Goal: Contribute content: Add original content to the website for others to see

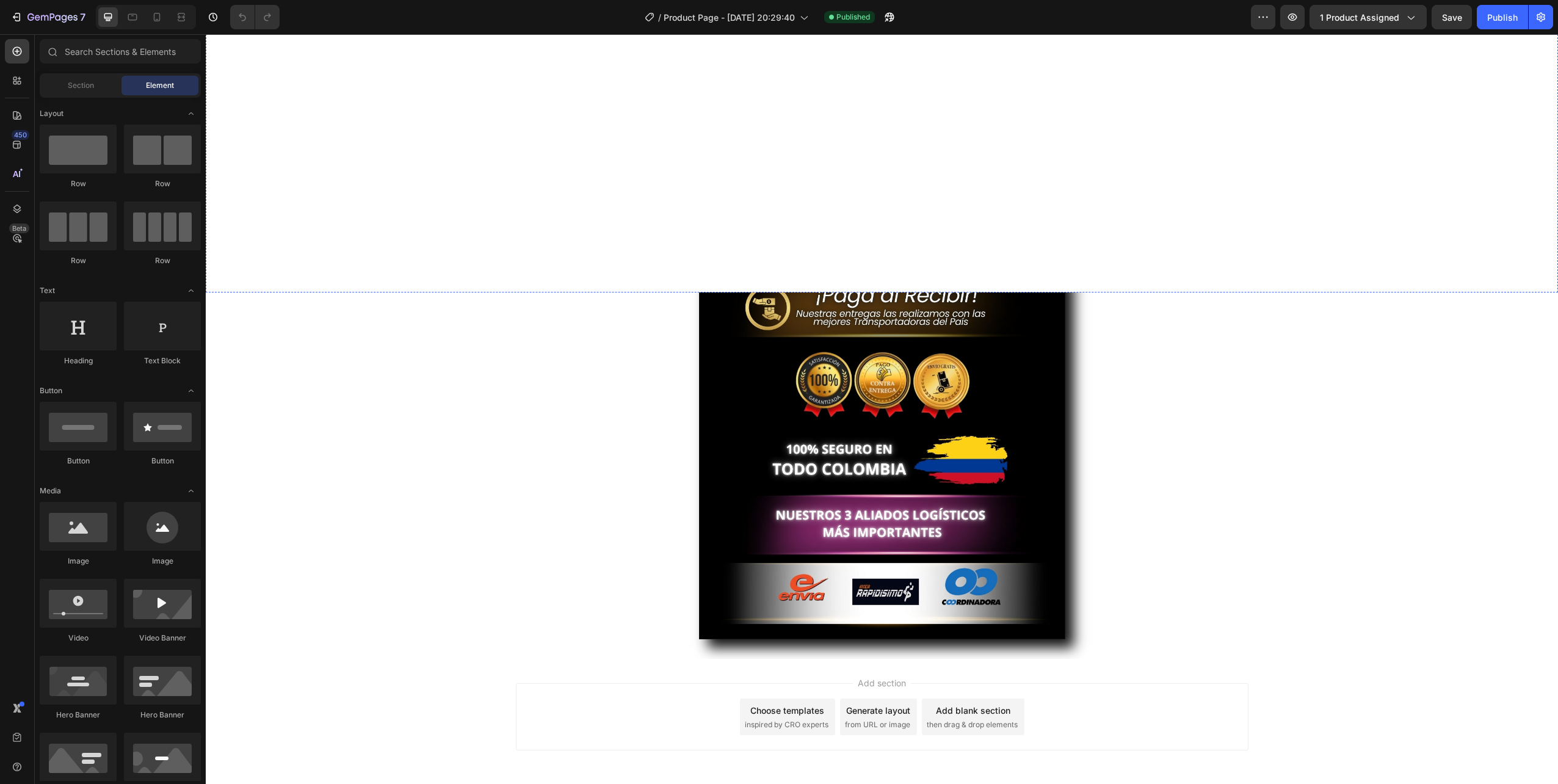
scroll to position [2859, 0]
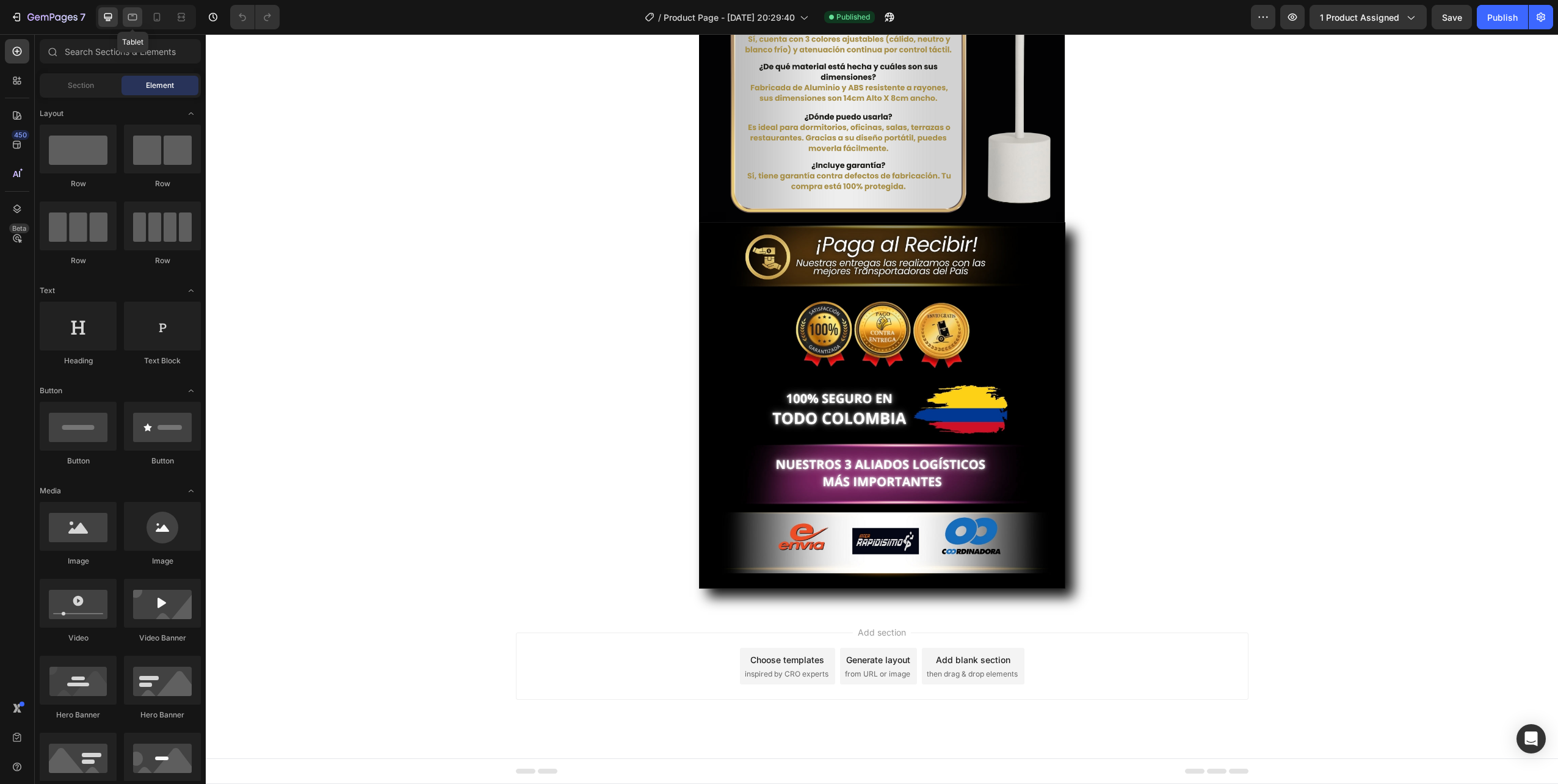
click at [131, 13] on icon at bounding box center [132, 17] width 12 height 12
click at [112, 17] on icon at bounding box center [108, 17] width 8 height 8
click at [152, 17] on icon at bounding box center [157, 17] width 12 height 12
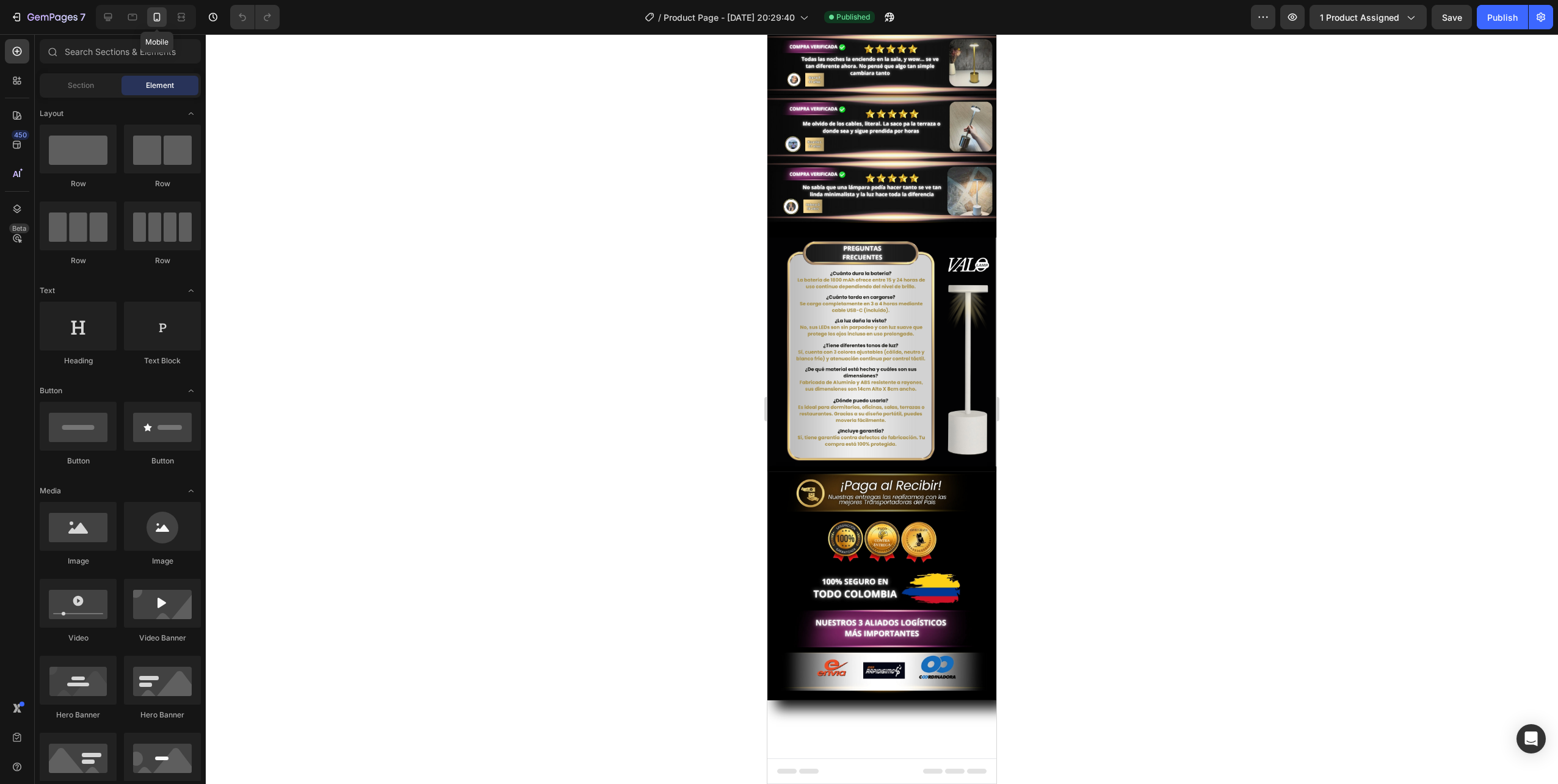
scroll to position [2337, 0]
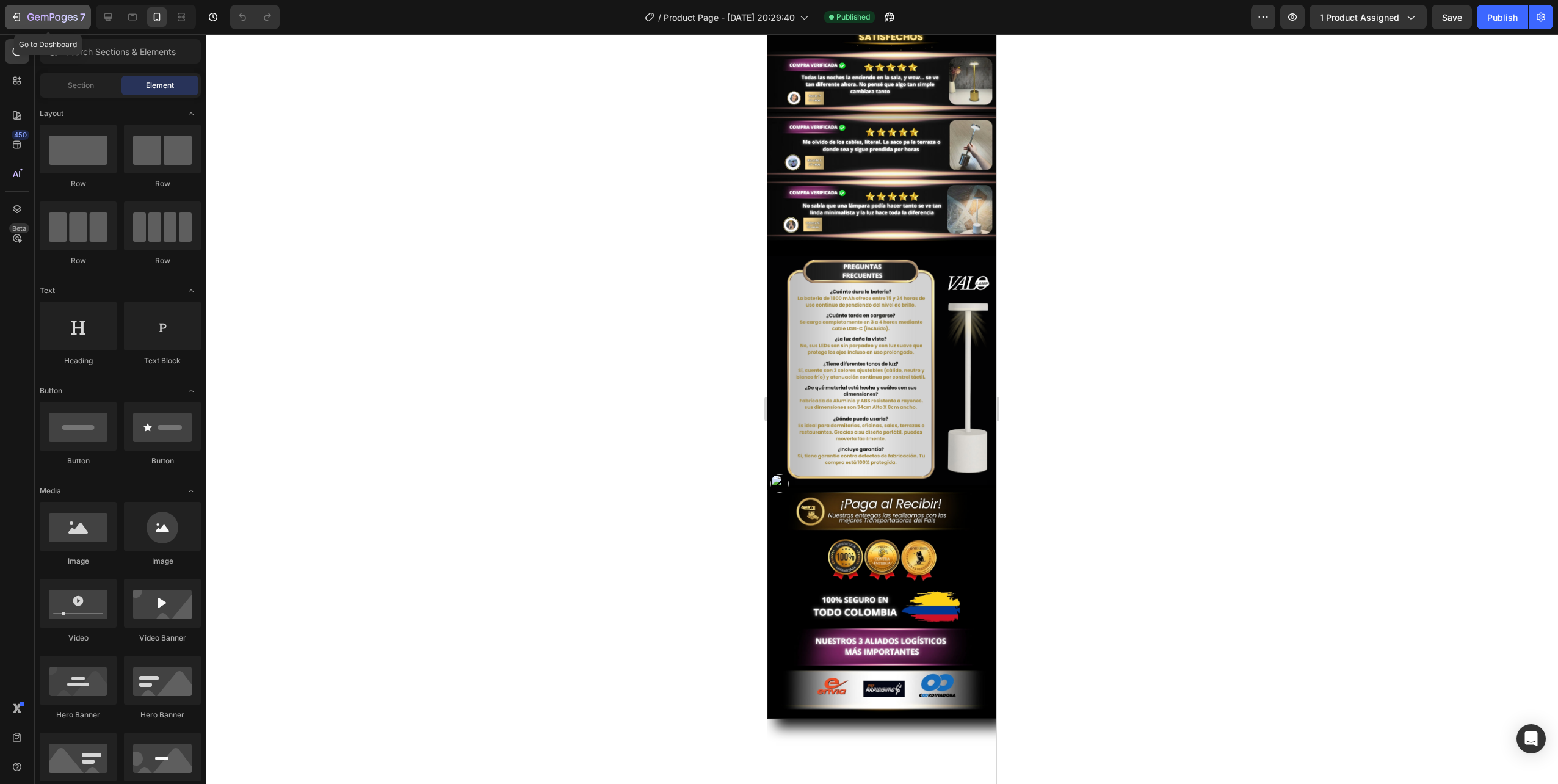
click at [45, 19] on icon "button" at bounding box center [44, 18] width 7 height 5
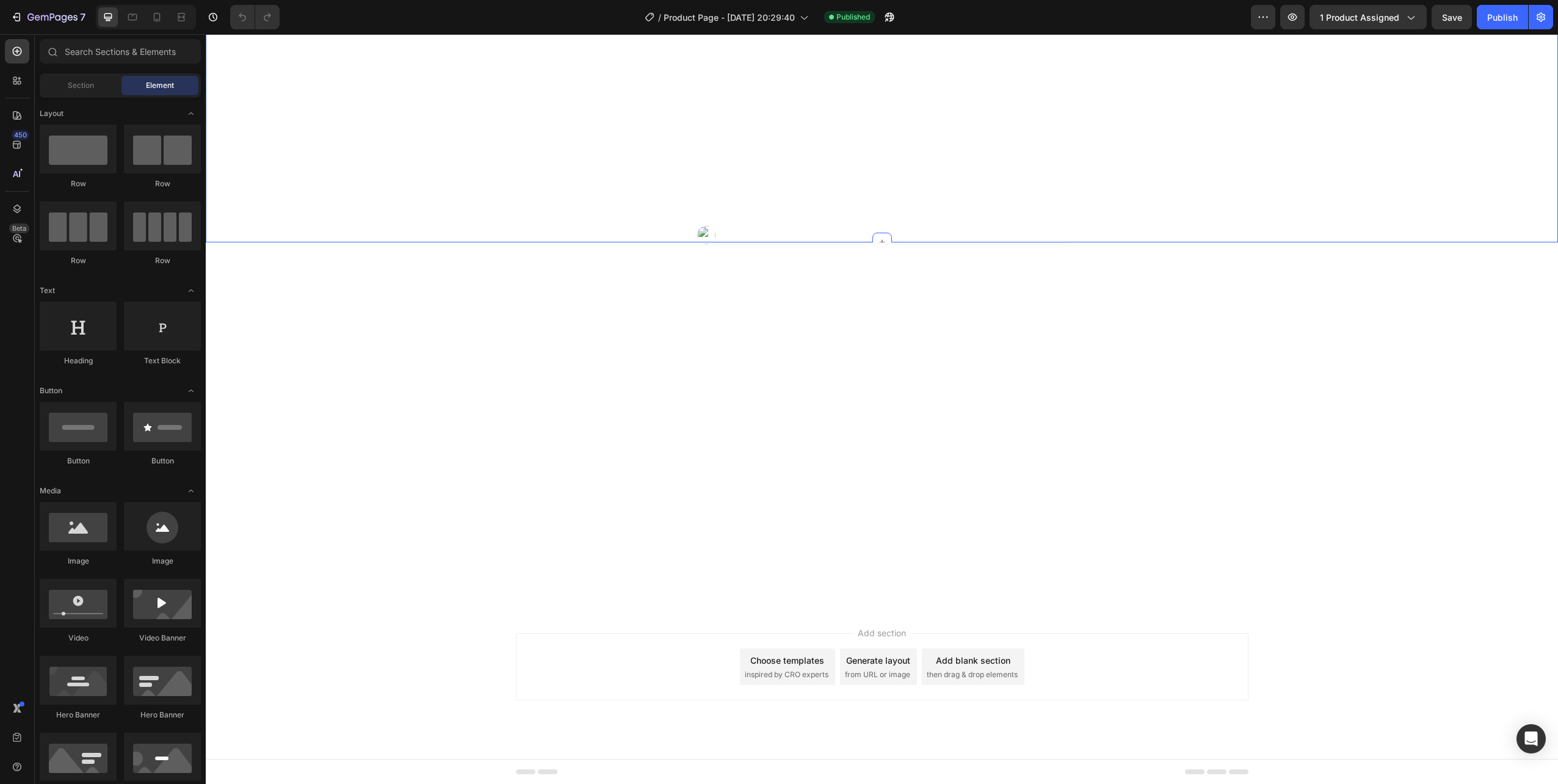
scroll to position [2859, 0]
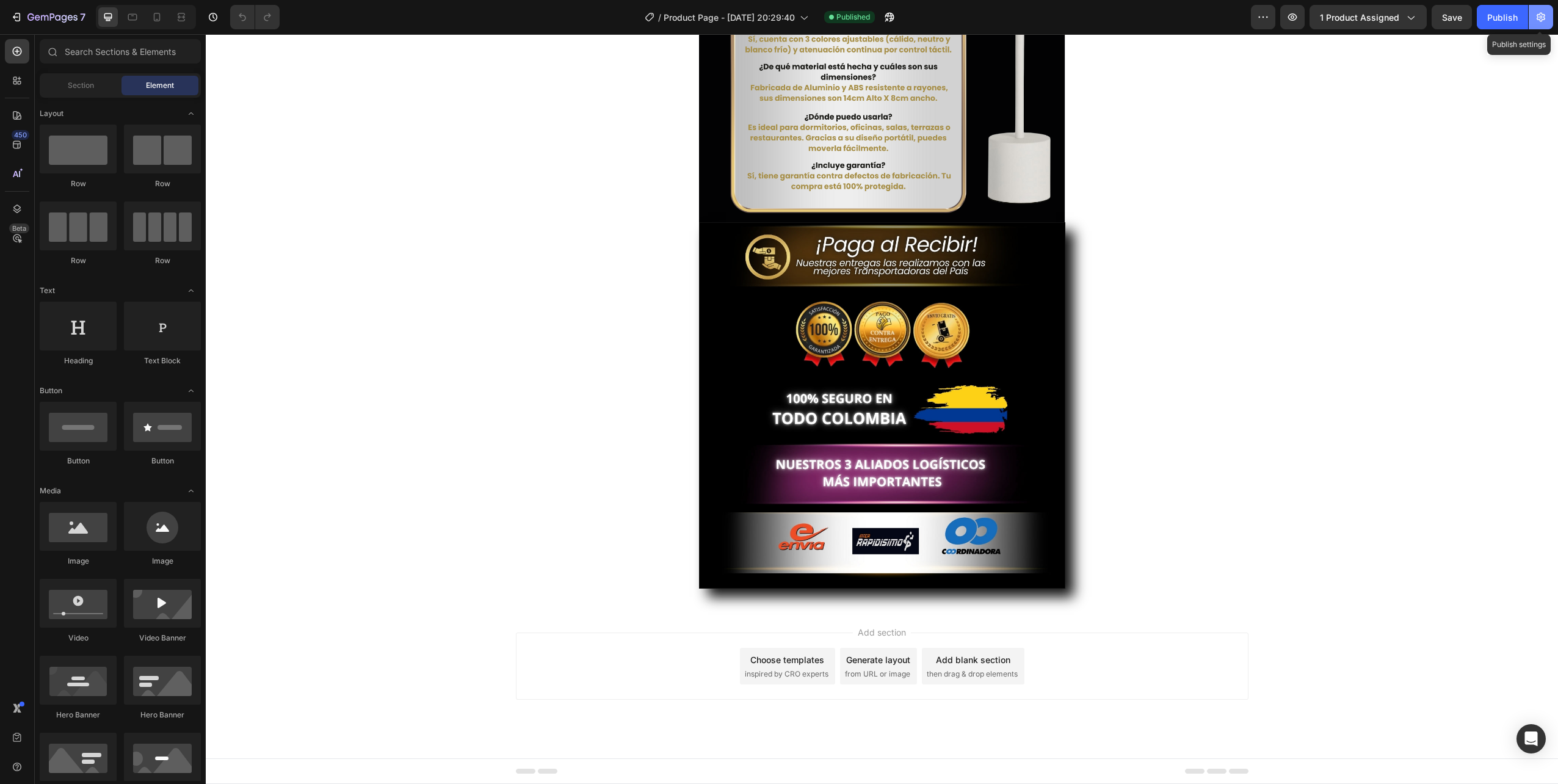
click at [1553, 16] on button "button" at bounding box center [1542, 17] width 25 height 25
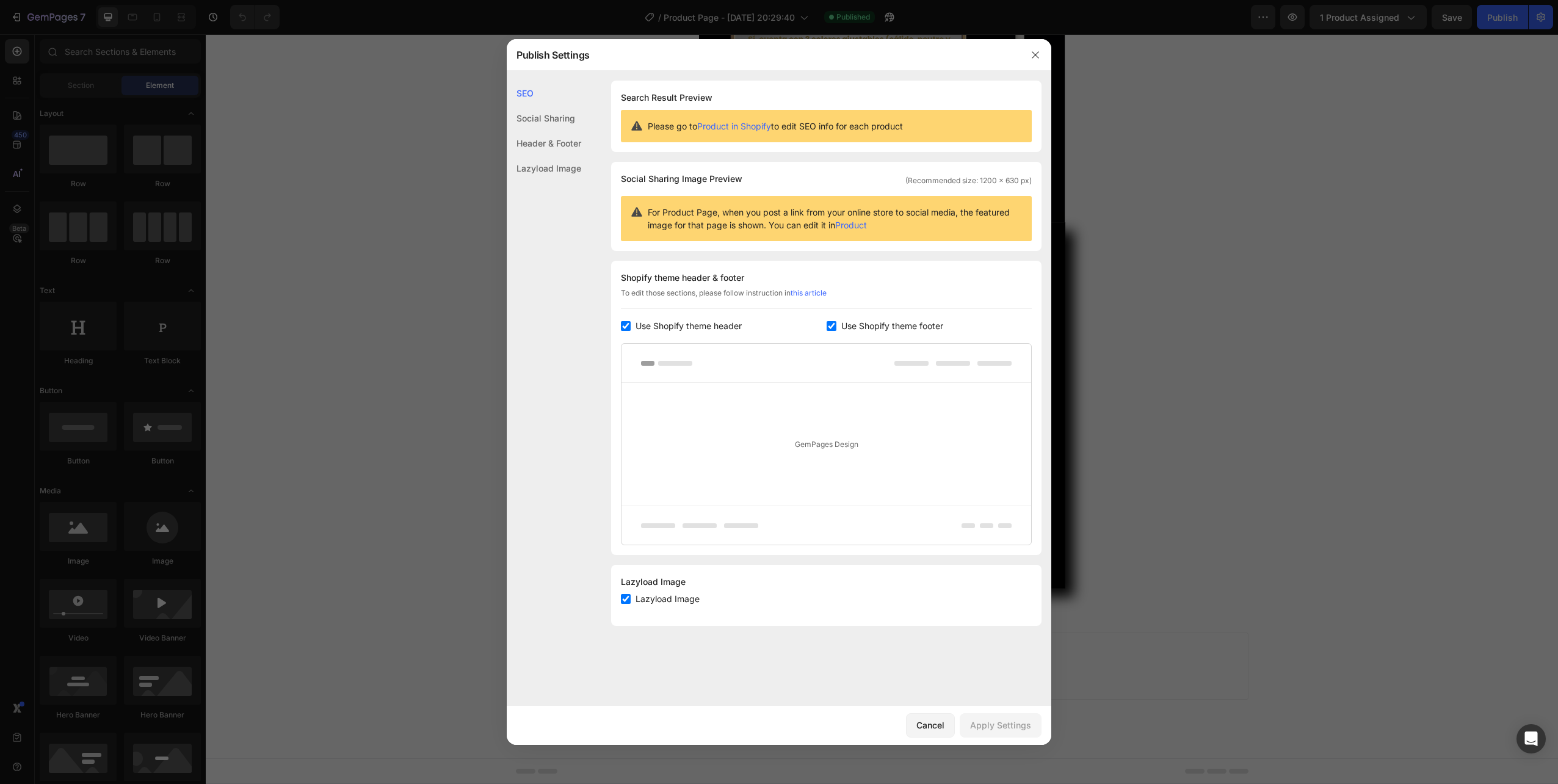
click at [567, 138] on div "Header & Footer" at bounding box center [544, 143] width 74 height 25
click at [547, 175] on div "Lazyload Image" at bounding box center [544, 168] width 74 height 25
click at [561, 142] on div "Header & Footer" at bounding box center [544, 143] width 74 height 25
click at [544, 173] on div "Lazyload Image" at bounding box center [544, 168] width 74 height 25
click at [556, 117] on div "Social Sharing" at bounding box center [544, 118] width 74 height 25
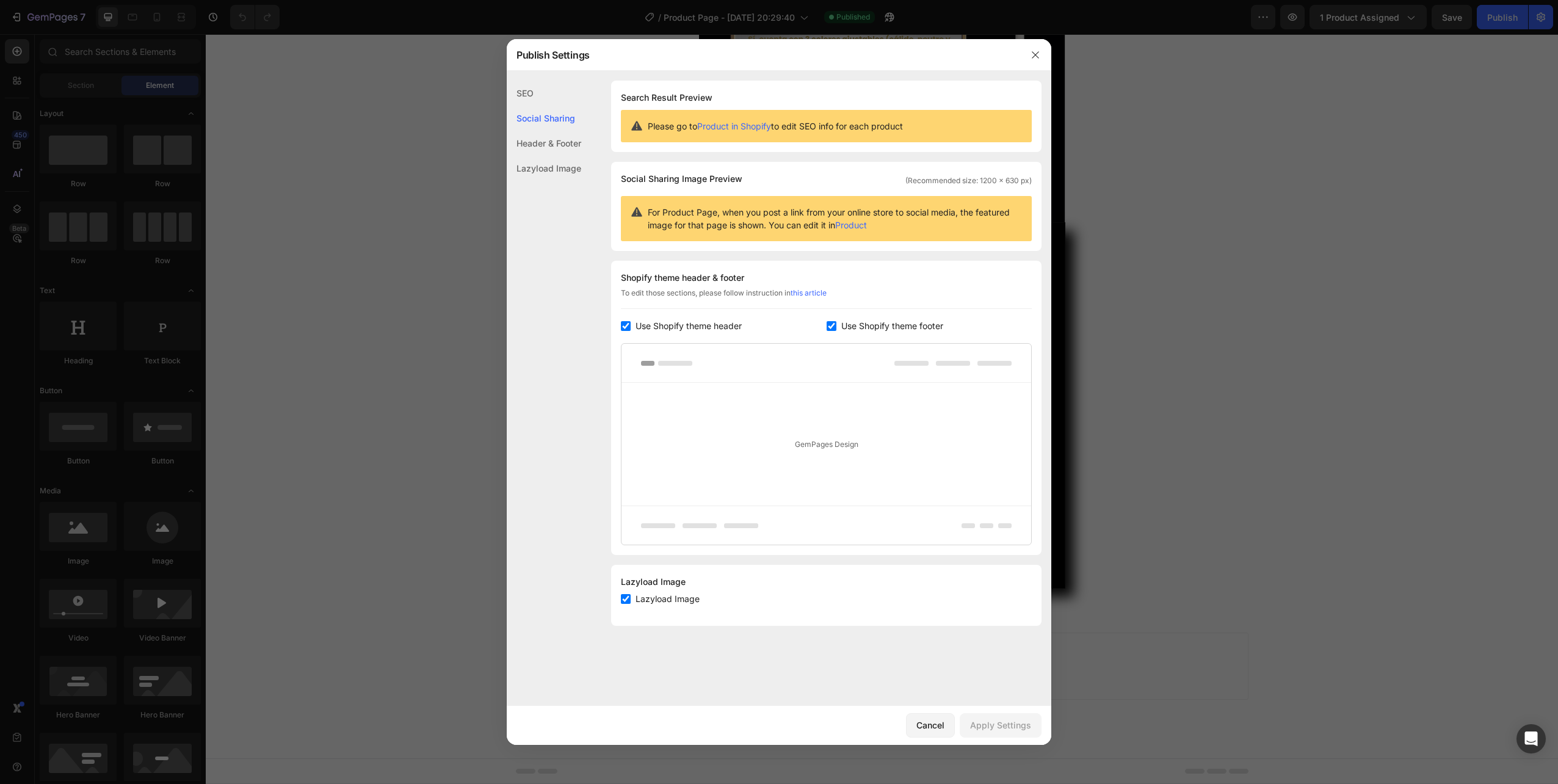
click at [553, 146] on div "Header & Footer" at bounding box center [544, 143] width 74 height 25
click at [1035, 53] on icon "button" at bounding box center [1035, 55] width 10 height 10
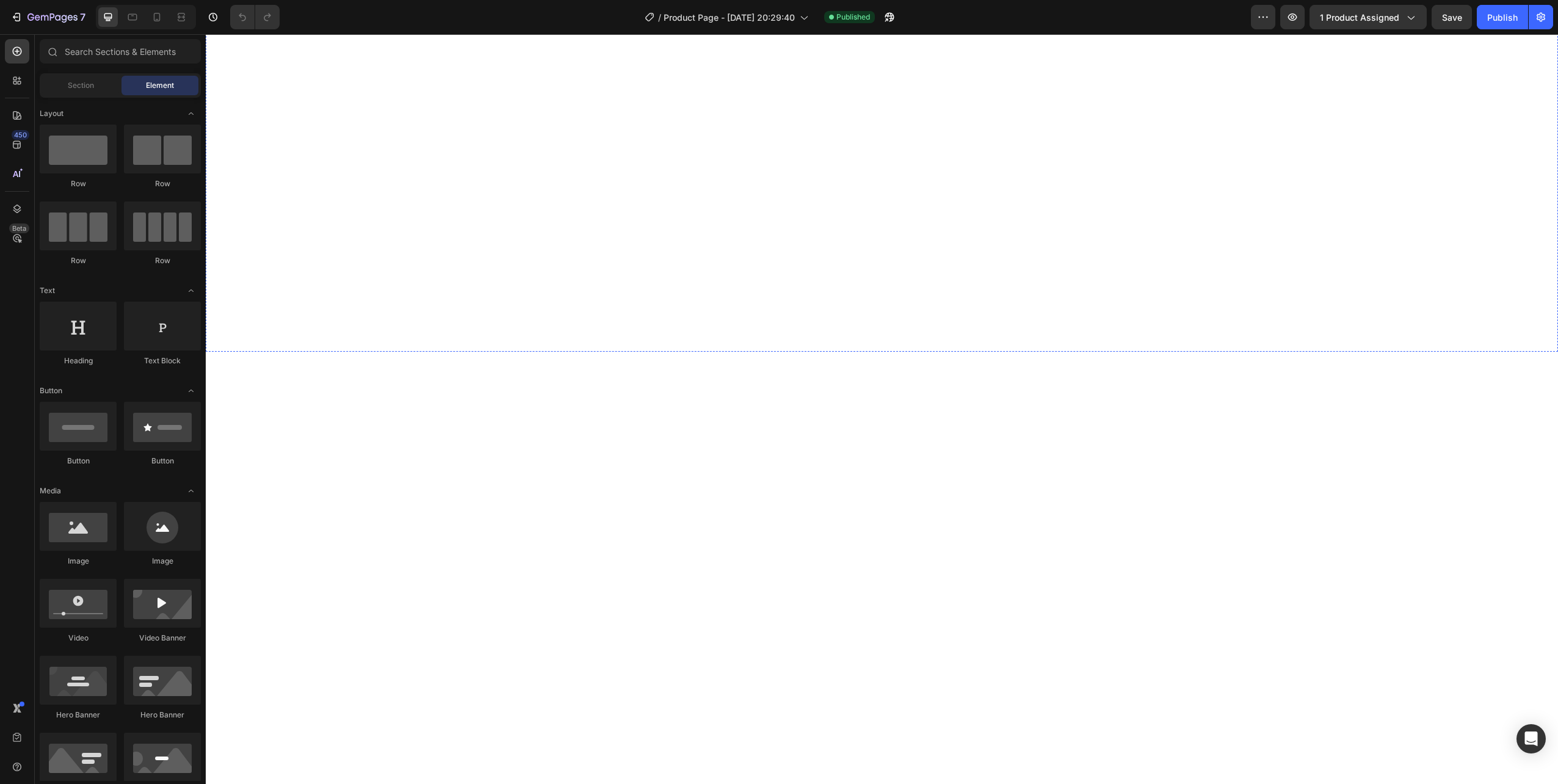
scroll to position [1699, 0]
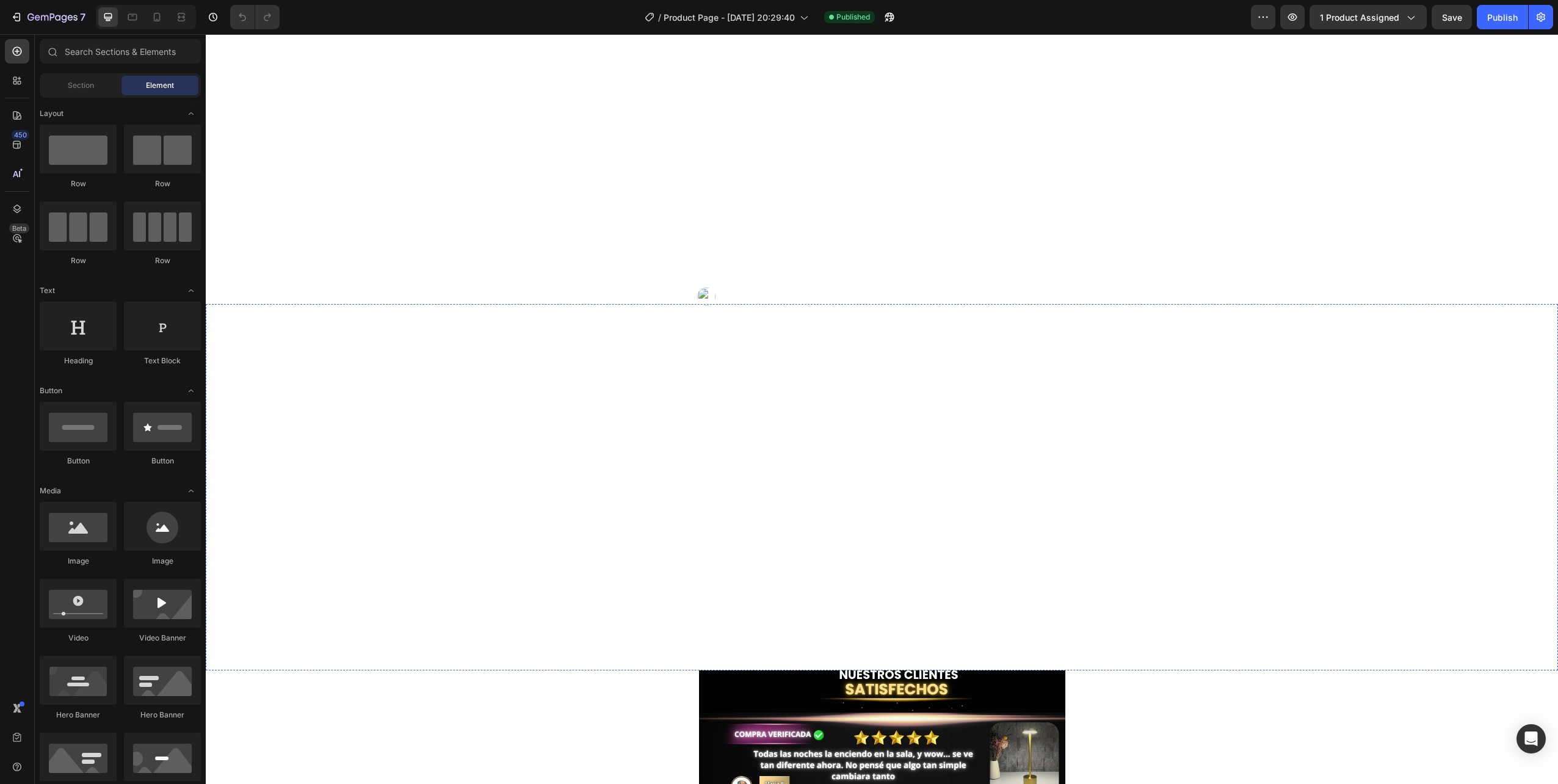
click at [901, 284] on img at bounding box center [882, 284] width 366 height 0
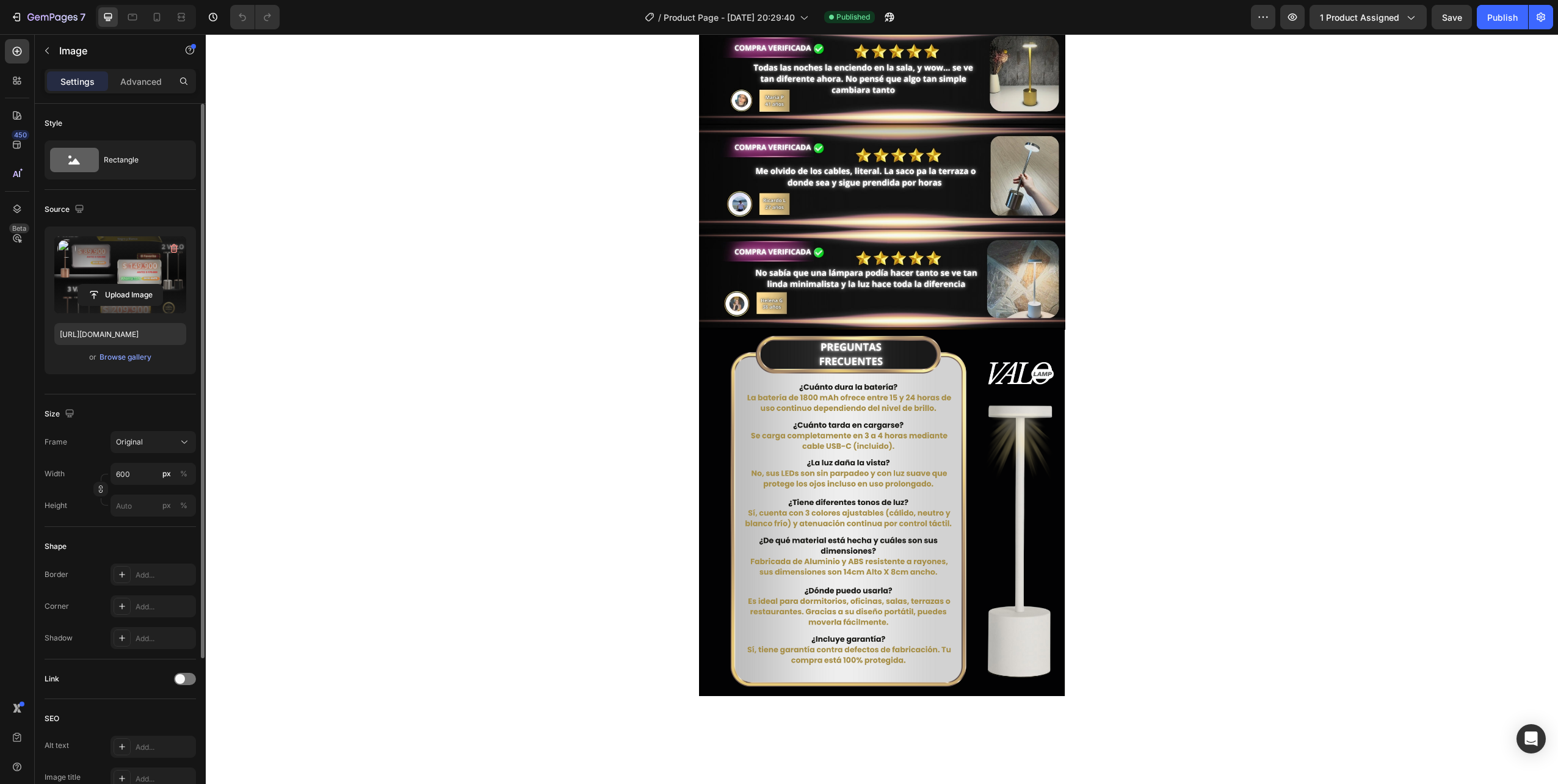
click at [105, 256] on label at bounding box center [120, 274] width 132 height 77
click at [105, 284] on input "file" at bounding box center [120, 294] width 84 height 21
type input "[URL][DOMAIN_NAME]"
click at [132, 285] on input "file" at bounding box center [120, 294] width 84 height 21
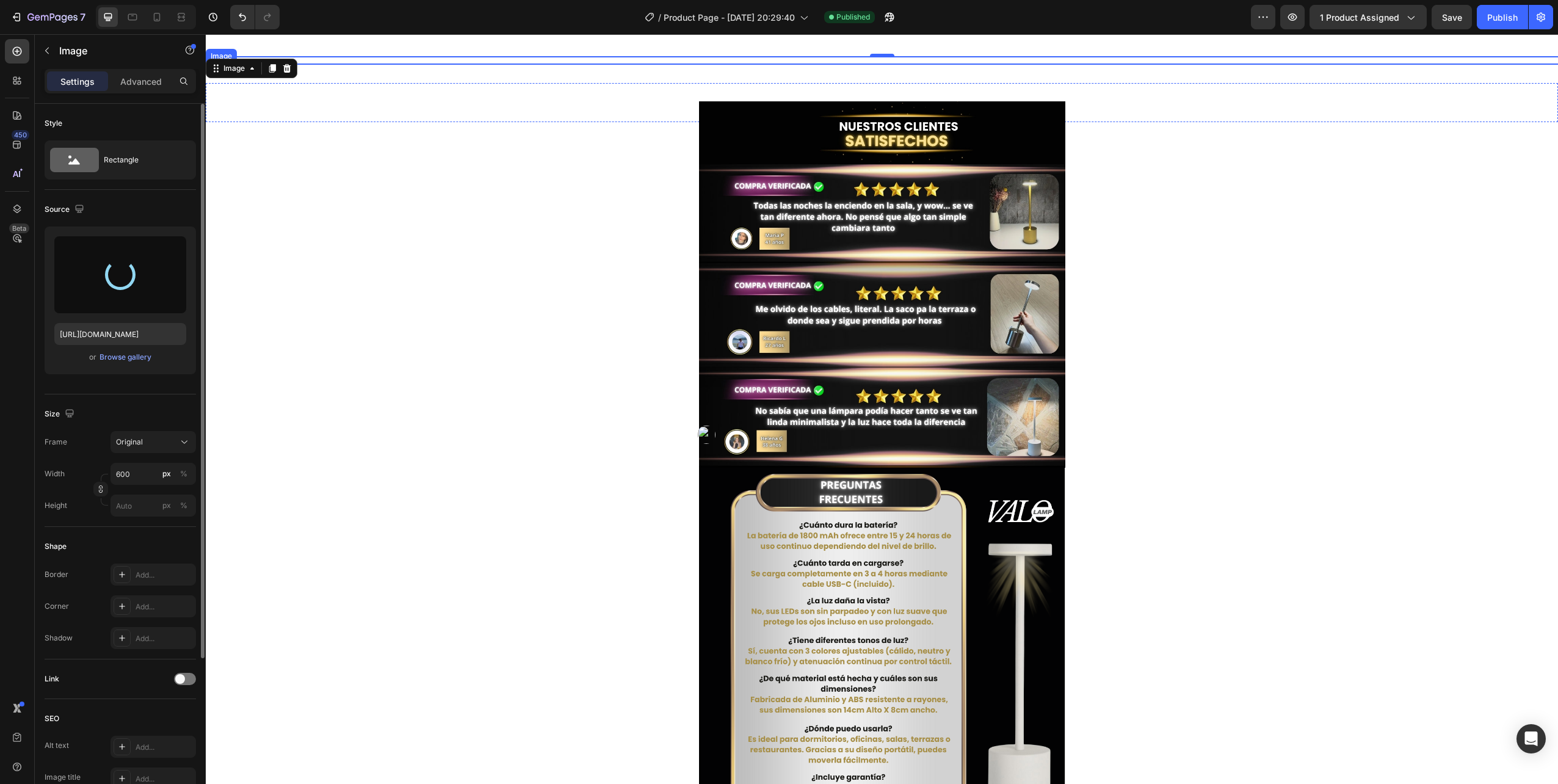
scroll to position [1455, 0]
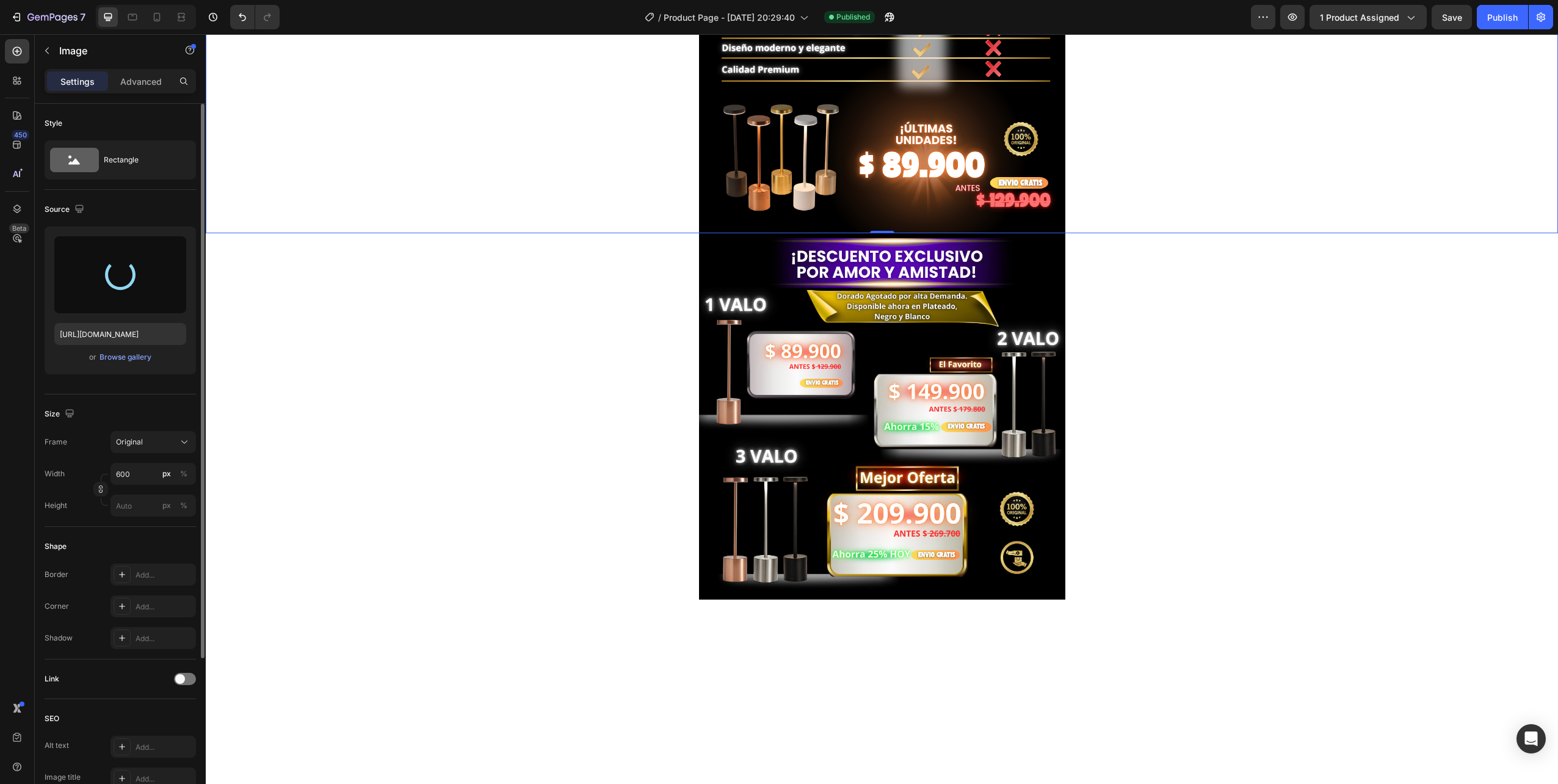
type input "[URL][DOMAIN_NAME]"
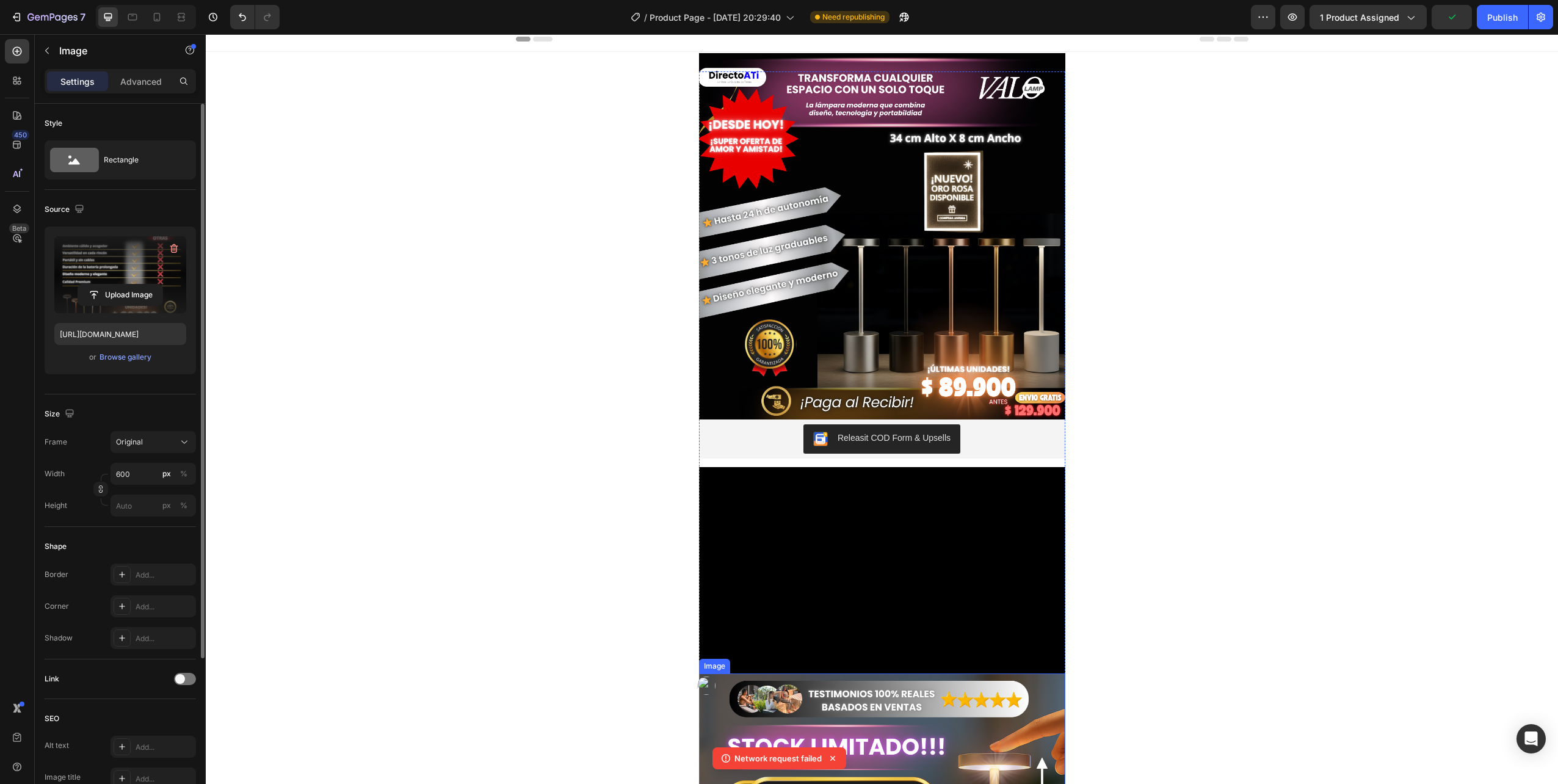
scroll to position [0, 0]
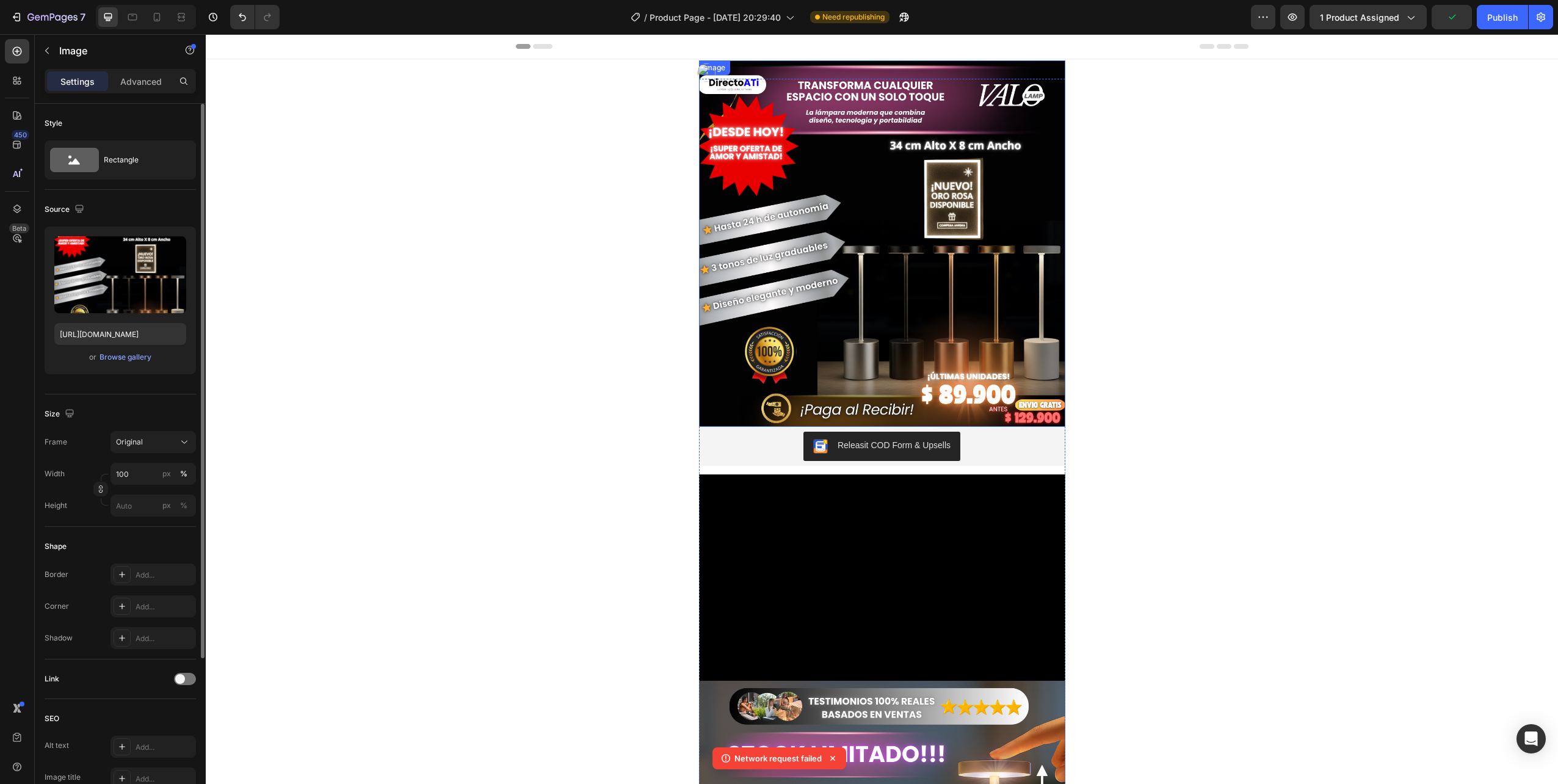
click at [877, 181] on img at bounding box center [882, 243] width 366 height 366
click at [121, 277] on label at bounding box center [120, 274] width 132 height 77
click at [121, 284] on input "file" at bounding box center [120, 294] width 84 height 21
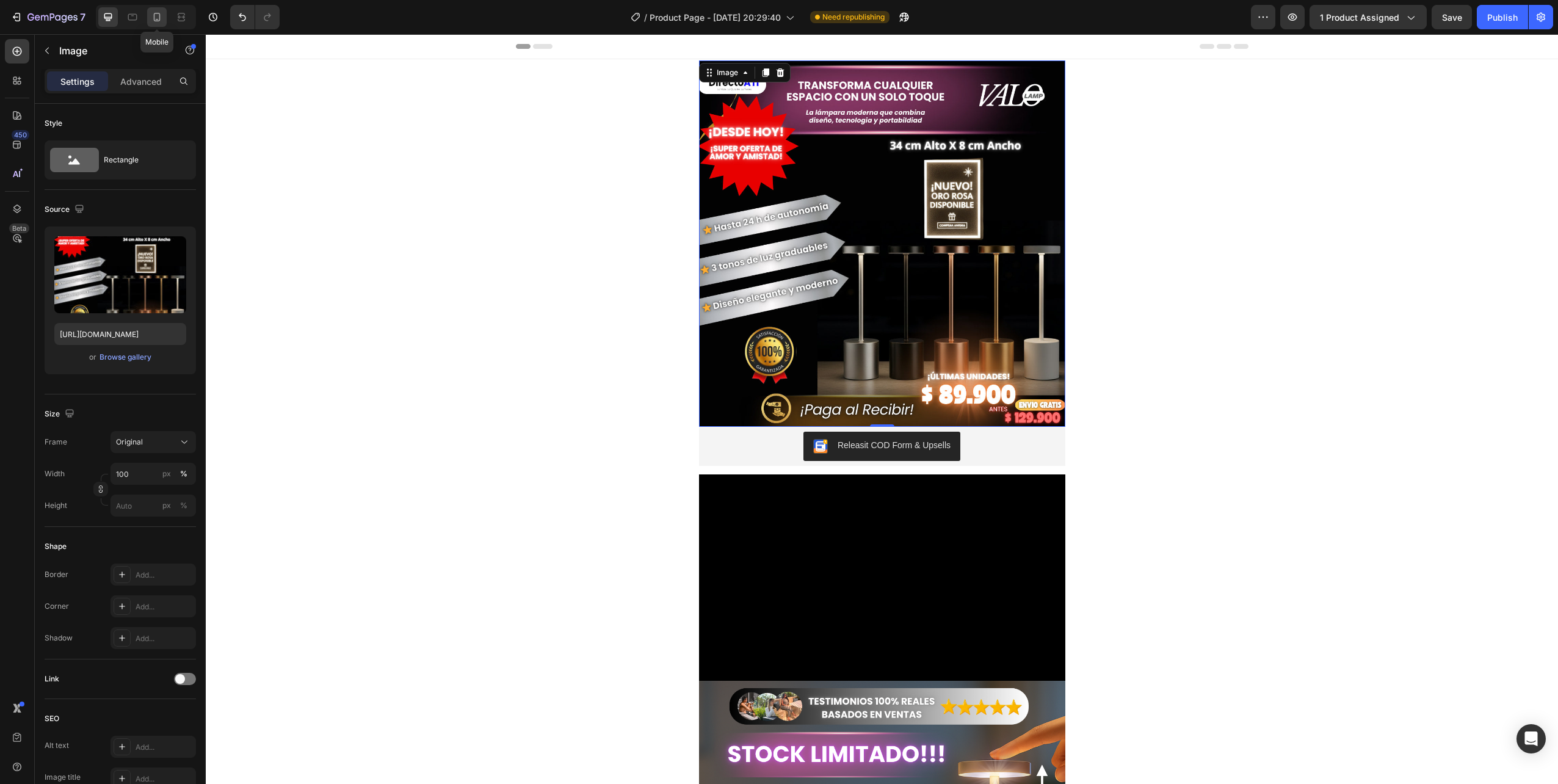
click at [157, 15] on icon at bounding box center [157, 17] width 12 height 12
type input "[URL][DOMAIN_NAME]"
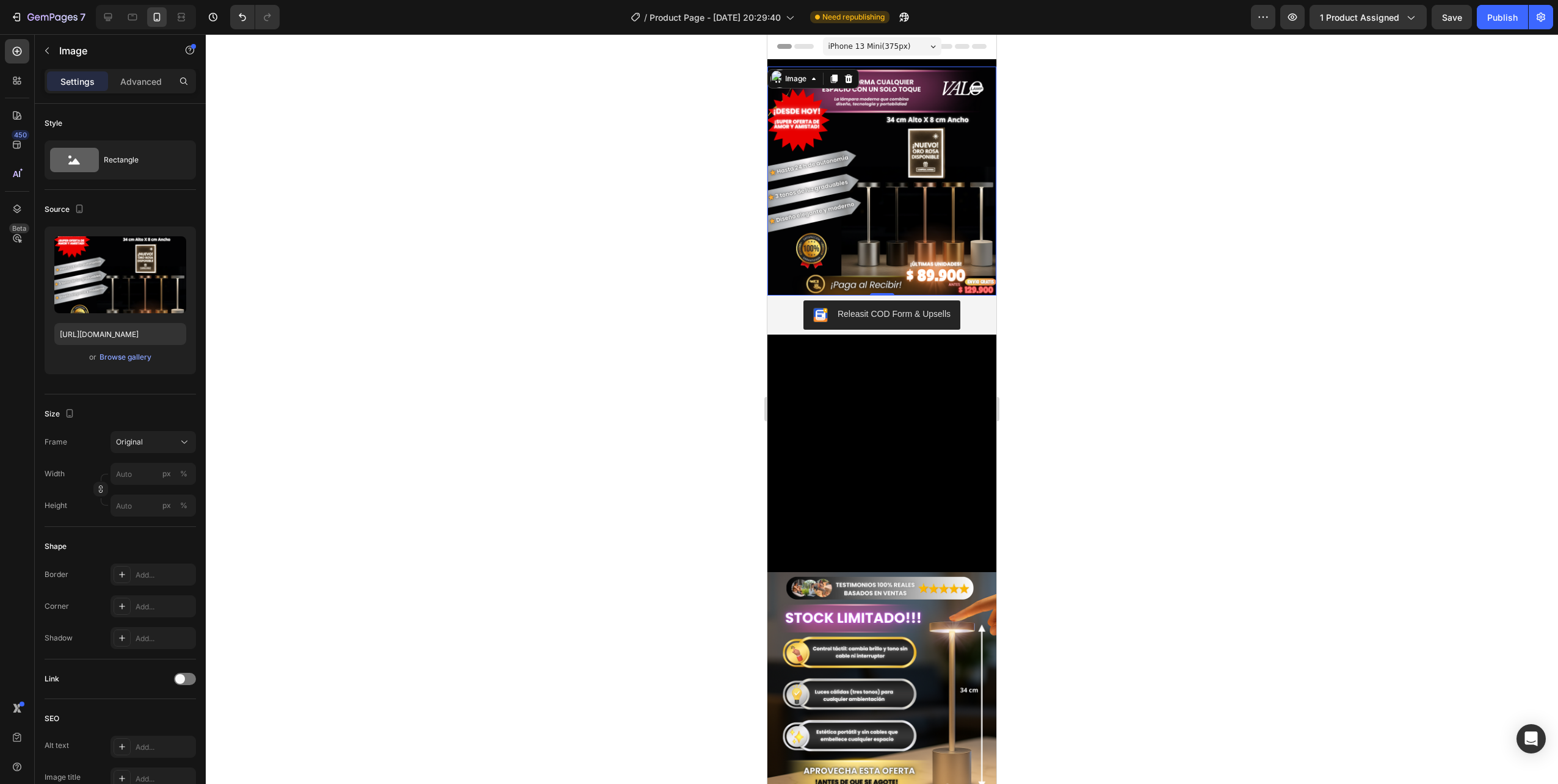
click at [867, 183] on img at bounding box center [882, 181] width 229 height 229
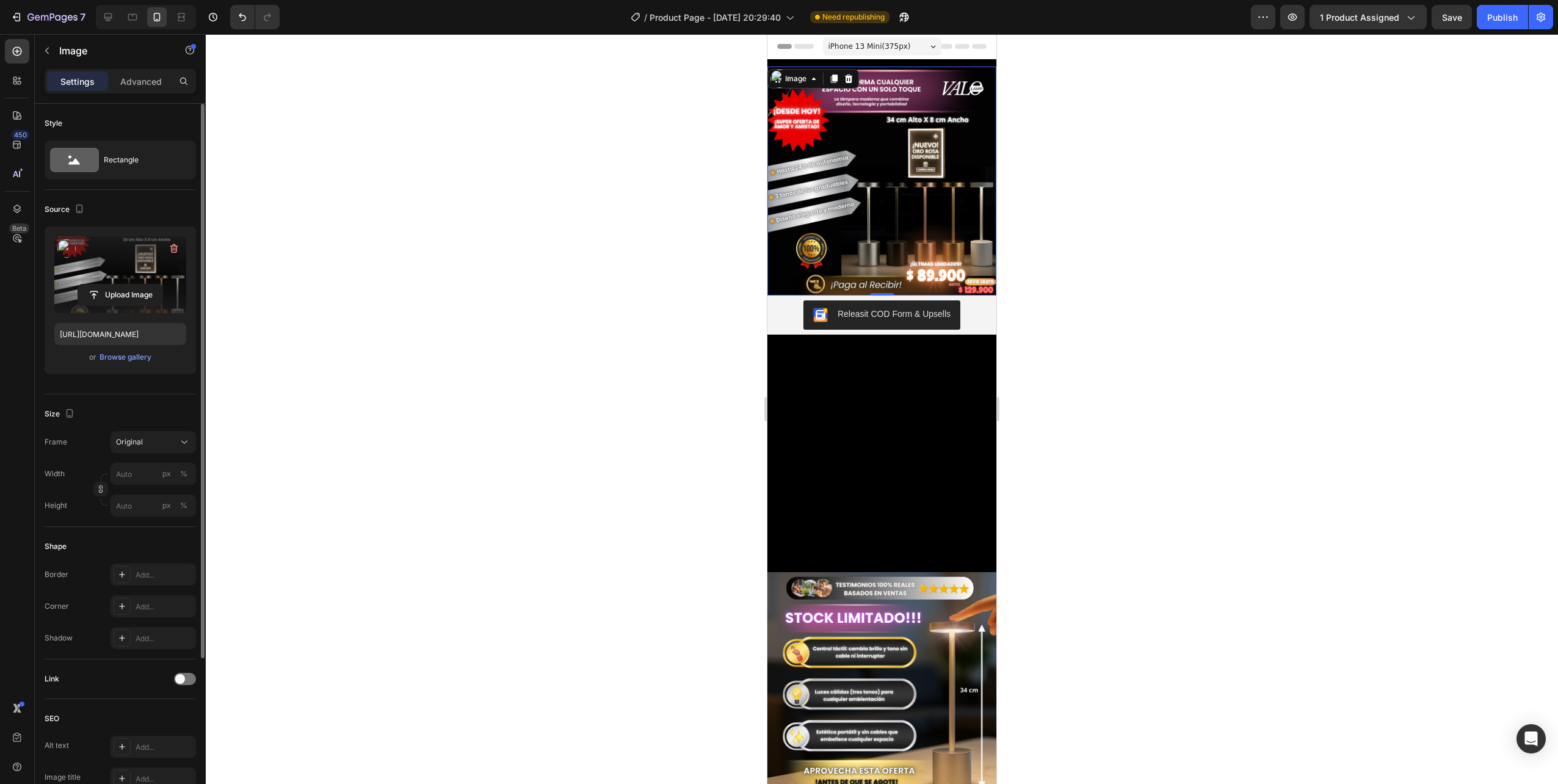
click at [106, 271] on label at bounding box center [120, 274] width 132 height 77
click at [106, 284] on input "file" at bounding box center [120, 294] width 84 height 21
type input "[URL][DOMAIN_NAME]"
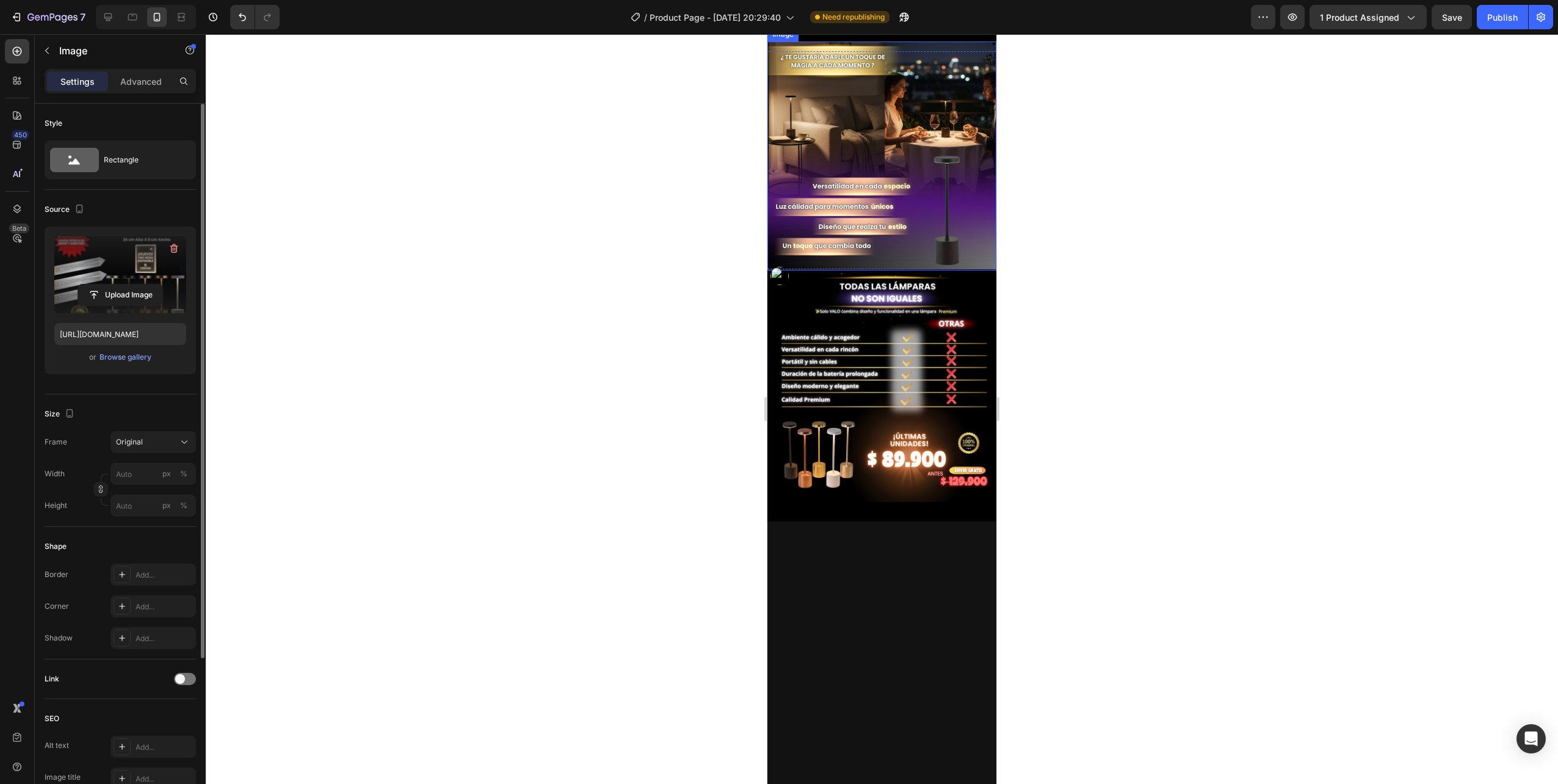
scroll to position [916, 0]
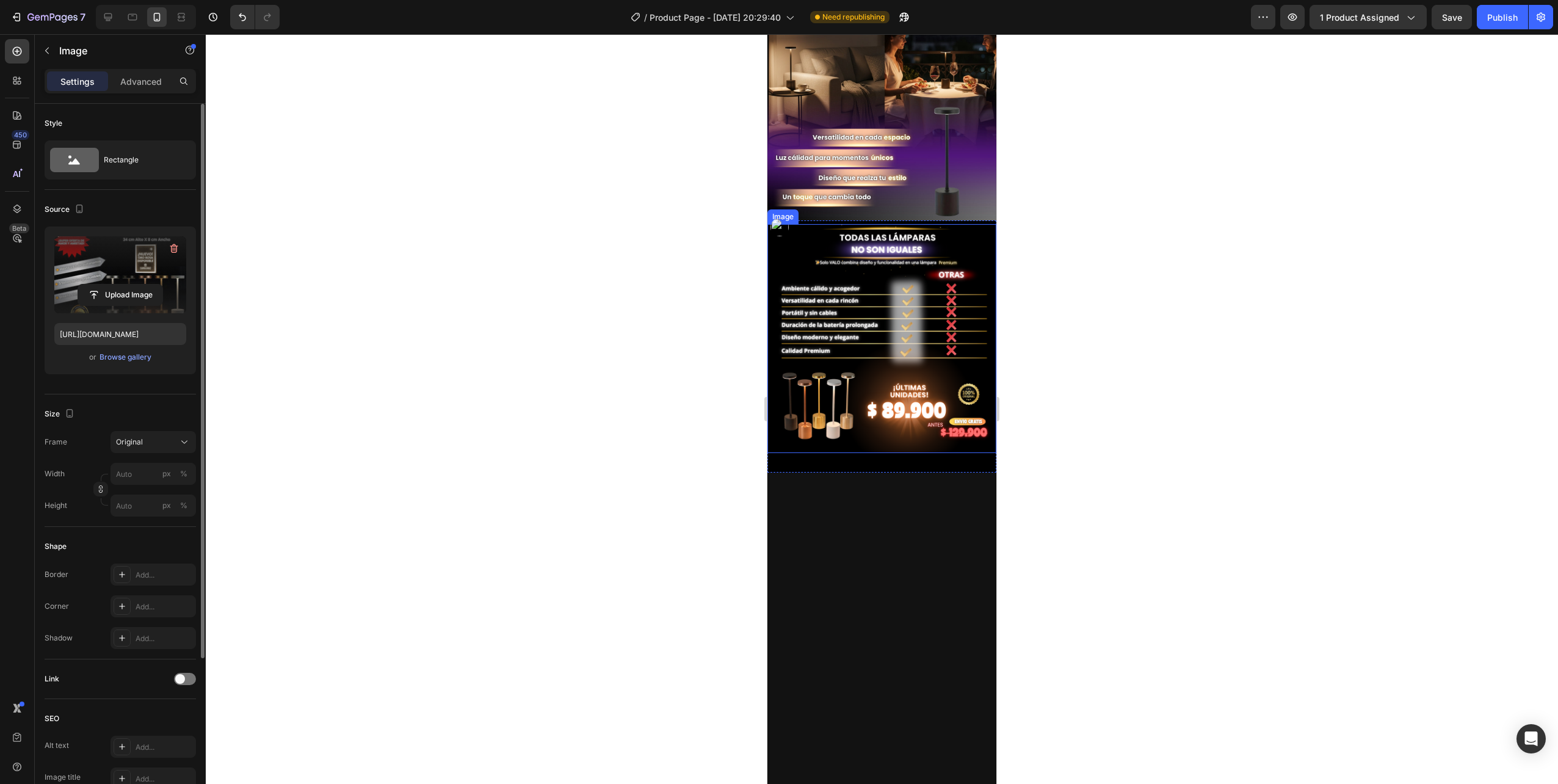
click at [893, 347] on img at bounding box center [882, 338] width 229 height 229
click at [120, 276] on label at bounding box center [120, 274] width 132 height 77
click at [120, 284] on input "file" at bounding box center [120, 294] width 84 height 21
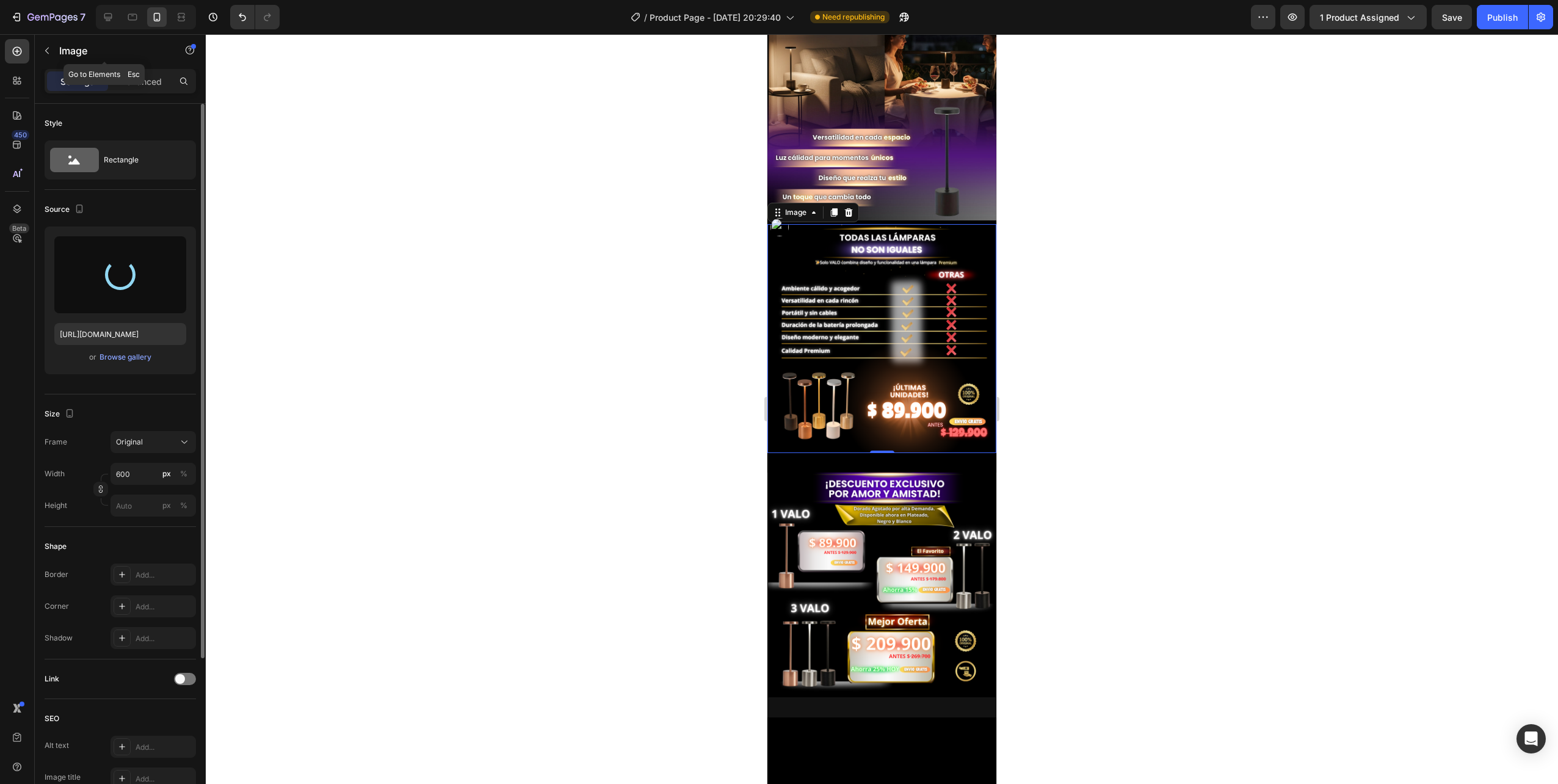
type input "[URL][DOMAIN_NAME]"
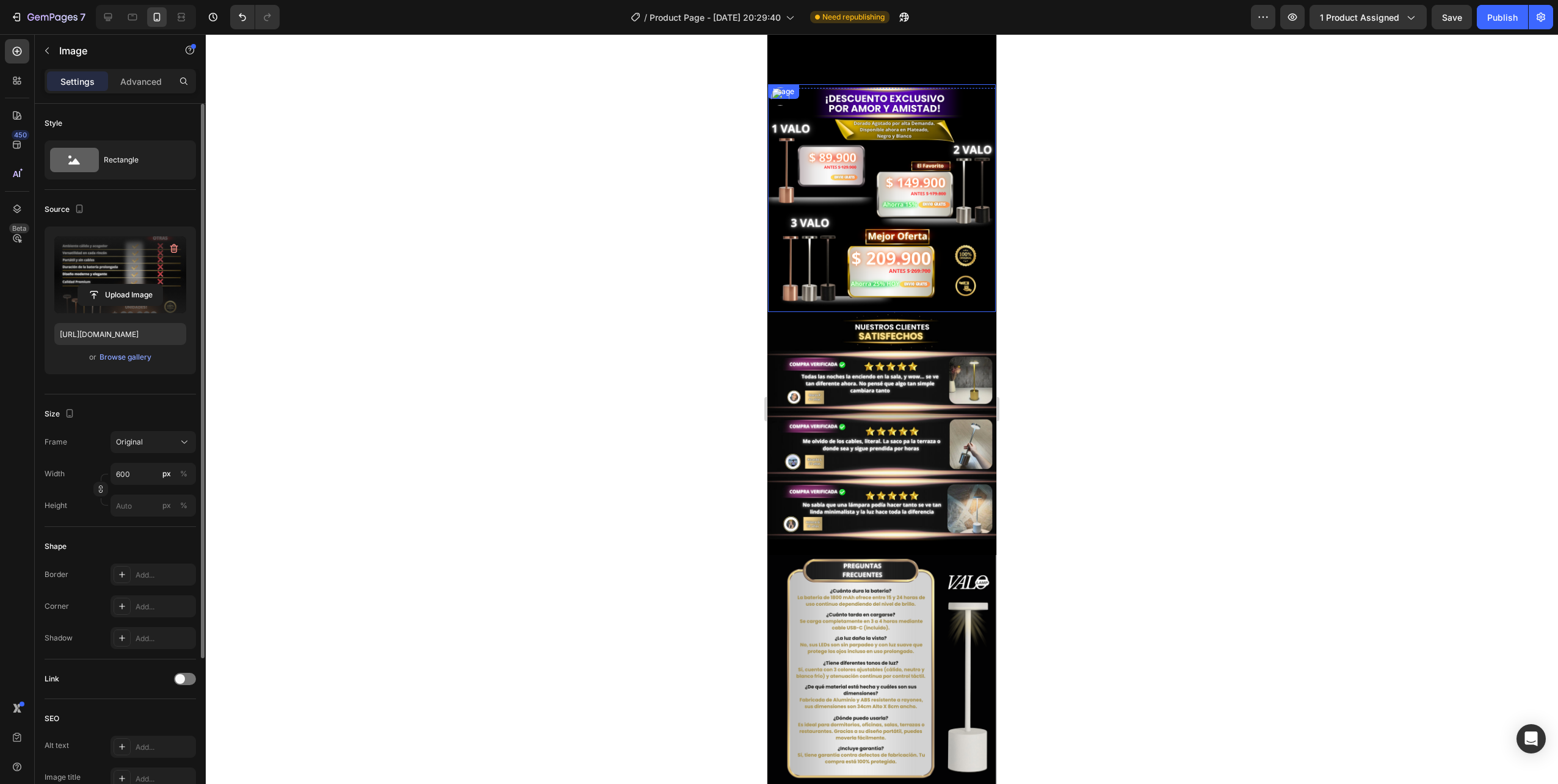
scroll to position [1282, 0]
click at [883, 211] on img at bounding box center [882, 199] width 228 height 228
click at [129, 284] on button "Upload Image" at bounding box center [120, 295] width 85 height 22
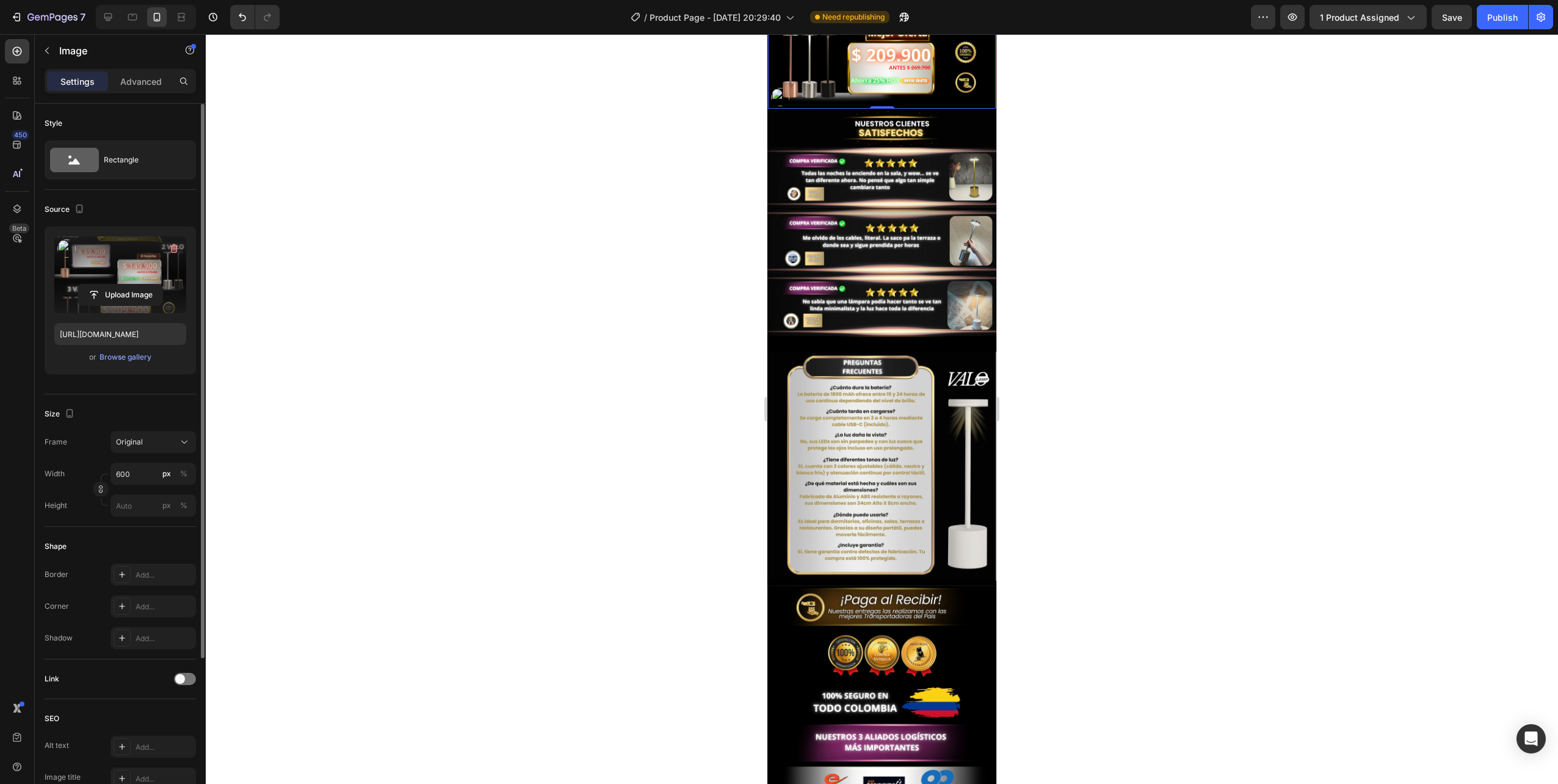
click at [131, 277] on label at bounding box center [120, 274] width 132 height 77
click at [131, 284] on input "file" at bounding box center [120, 294] width 84 height 21
type input "[URL][DOMAIN_NAME]"
click at [1452, 22] on icon "button" at bounding box center [1452, 17] width 12 height 12
click at [1498, 22] on div "Publish" at bounding box center [1502, 17] width 30 height 13
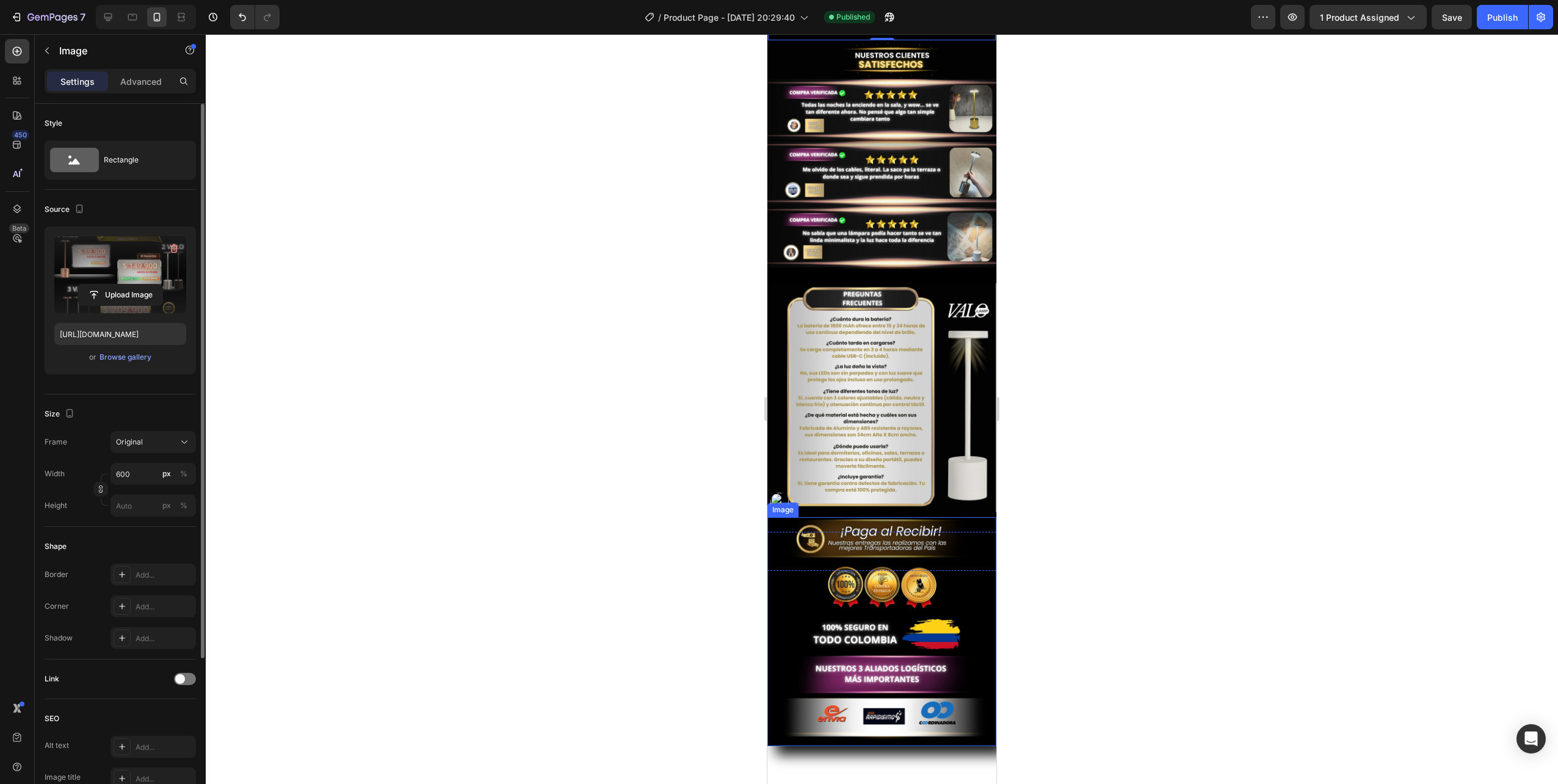
scroll to position [1572, 0]
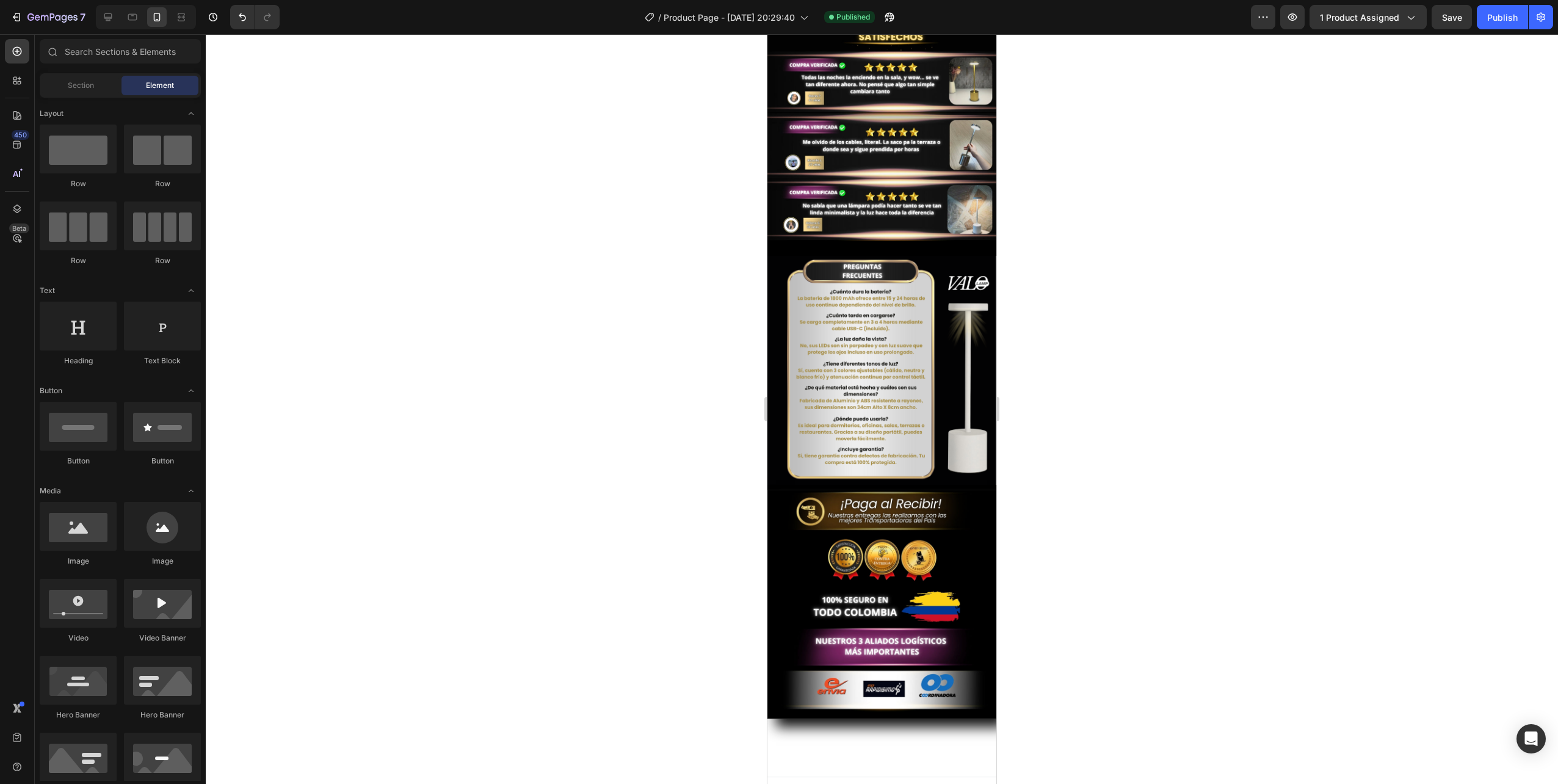
click at [854, 739] on div "Add section Choose templates inspired by CRO experts Generate layout from URL o…" at bounding box center [882, 659] width 229 height 233
click at [928, 735] on div "Add section Choose templates inspired by CRO experts Generate layout from URL o…" at bounding box center [882, 659] width 229 height 233
click at [96, 89] on div "Section" at bounding box center [80, 85] width 77 height 19
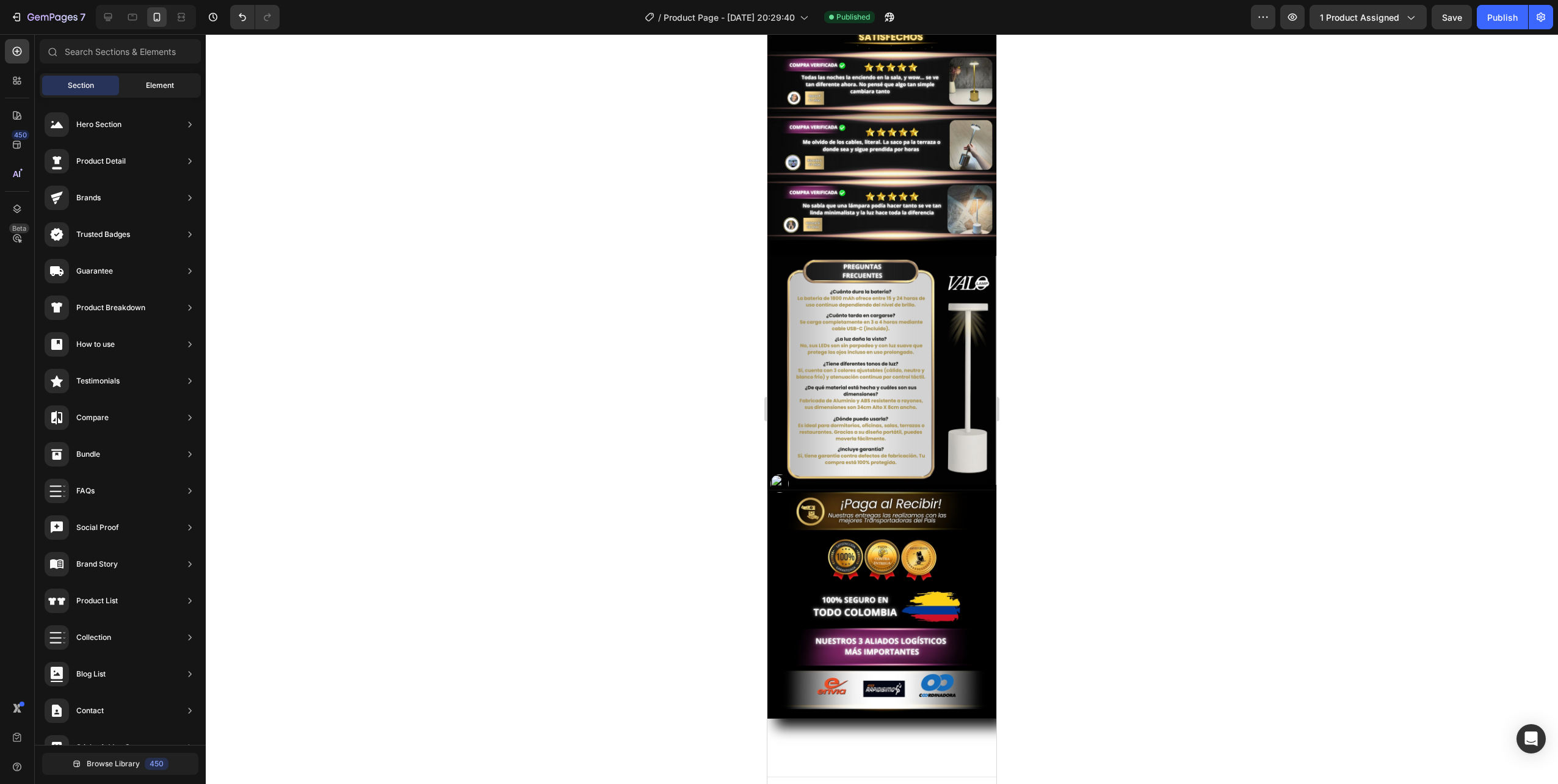
click at [141, 87] on div "Element" at bounding box center [160, 85] width 77 height 19
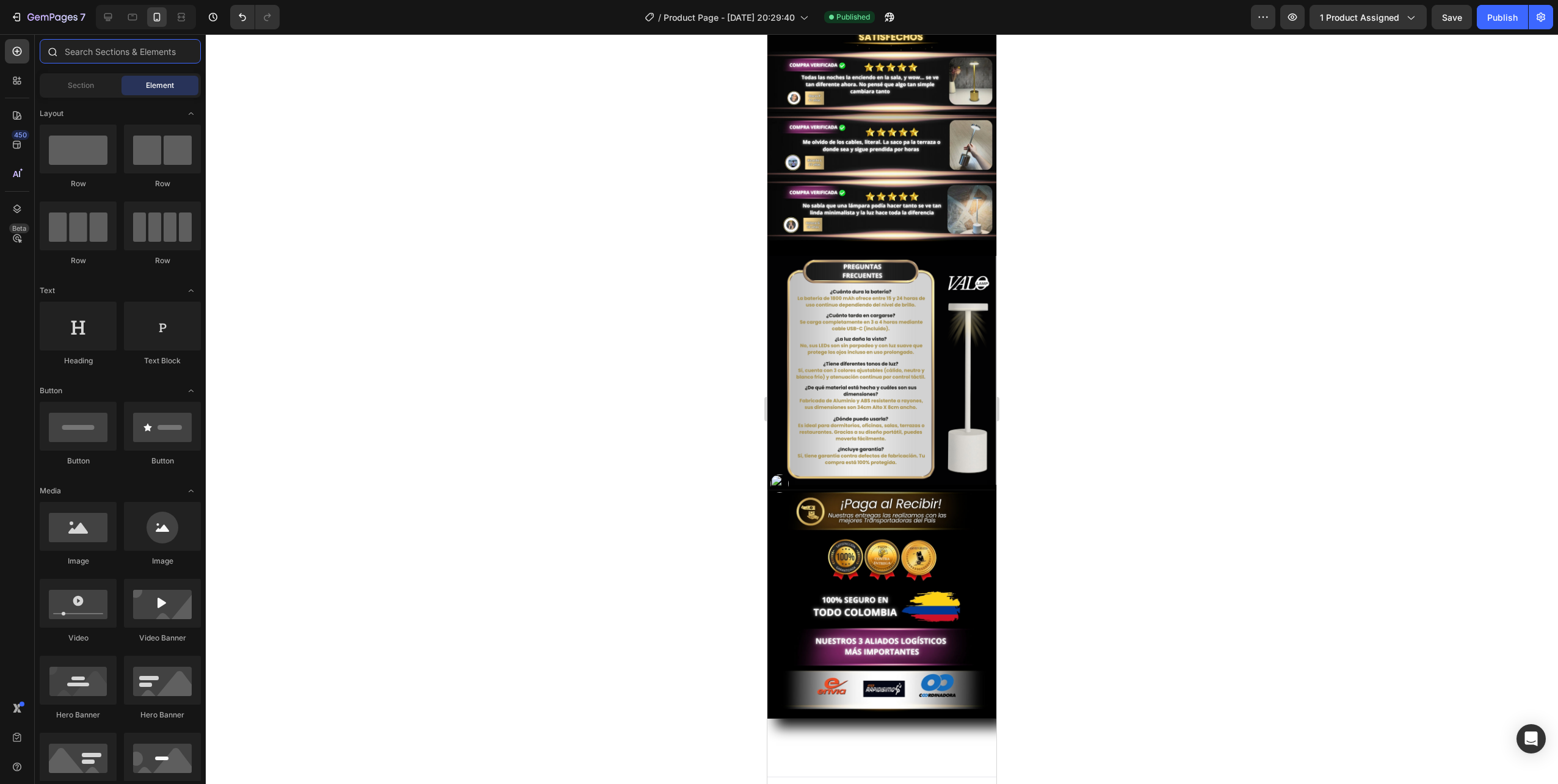
click at [94, 49] on input "text" at bounding box center [120, 51] width 161 height 25
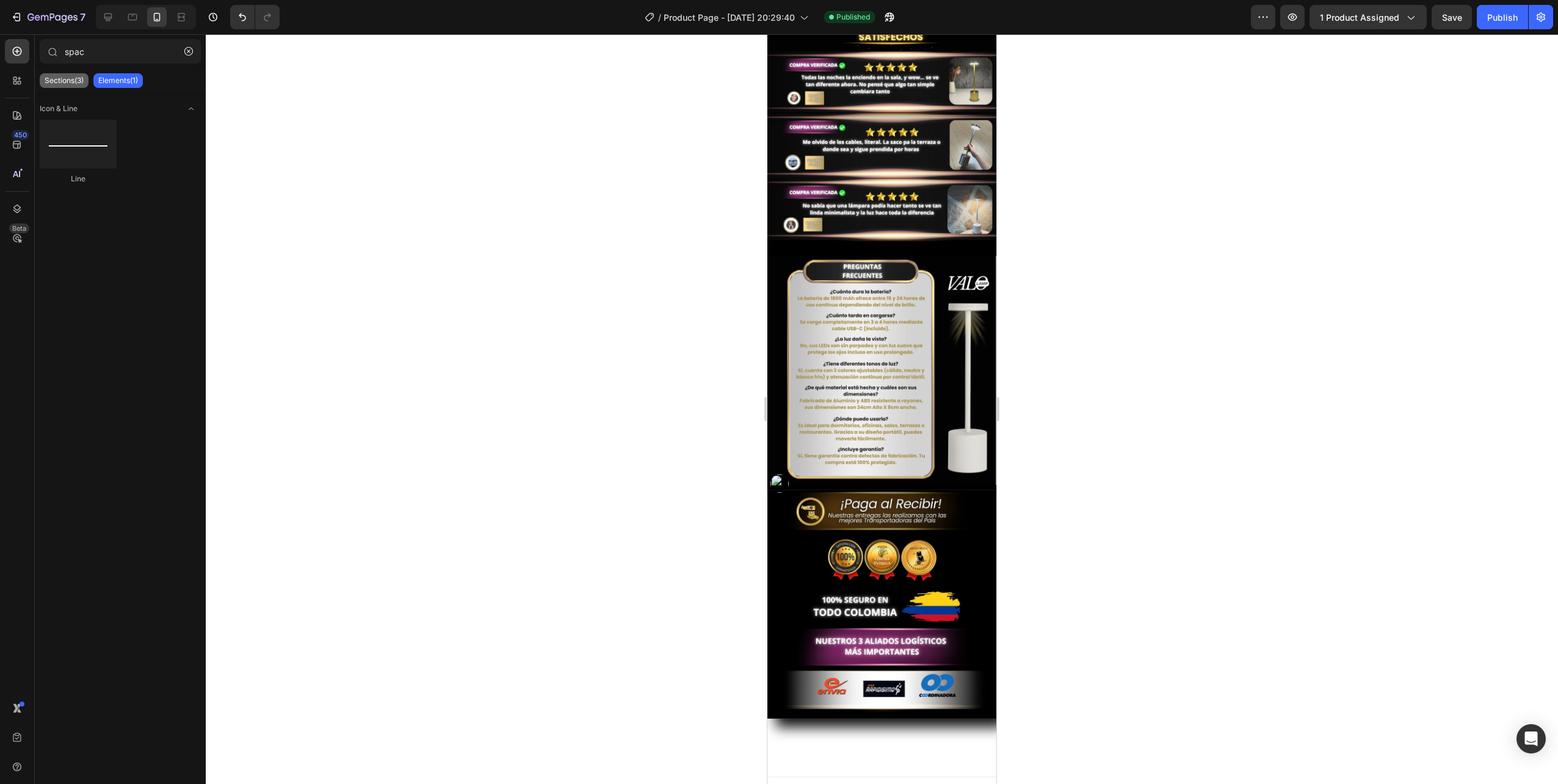
click at [62, 80] on p "Sections(3)" at bounding box center [64, 80] width 39 height 10
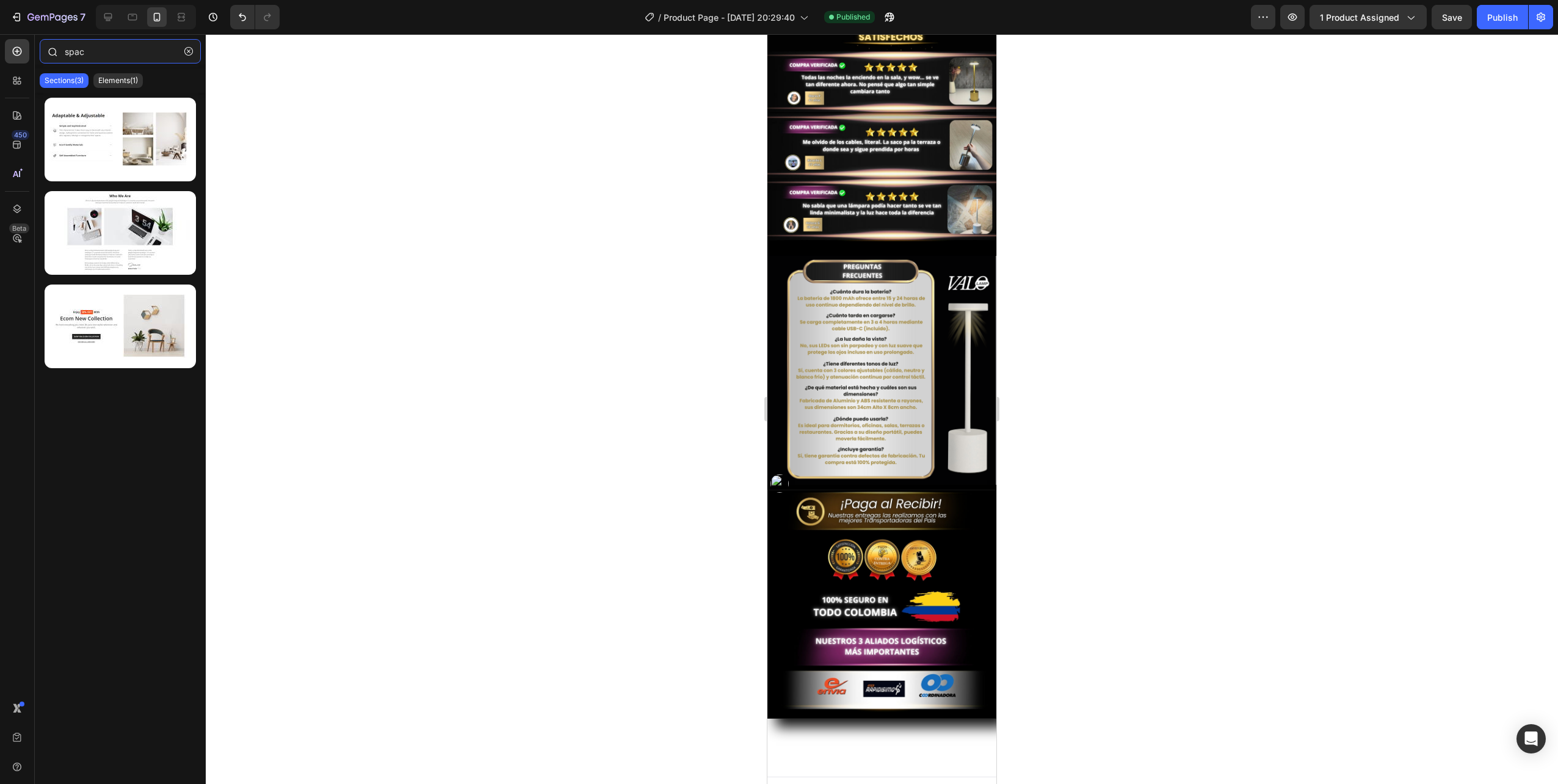
click at [98, 48] on input "spac" at bounding box center [120, 51] width 161 height 25
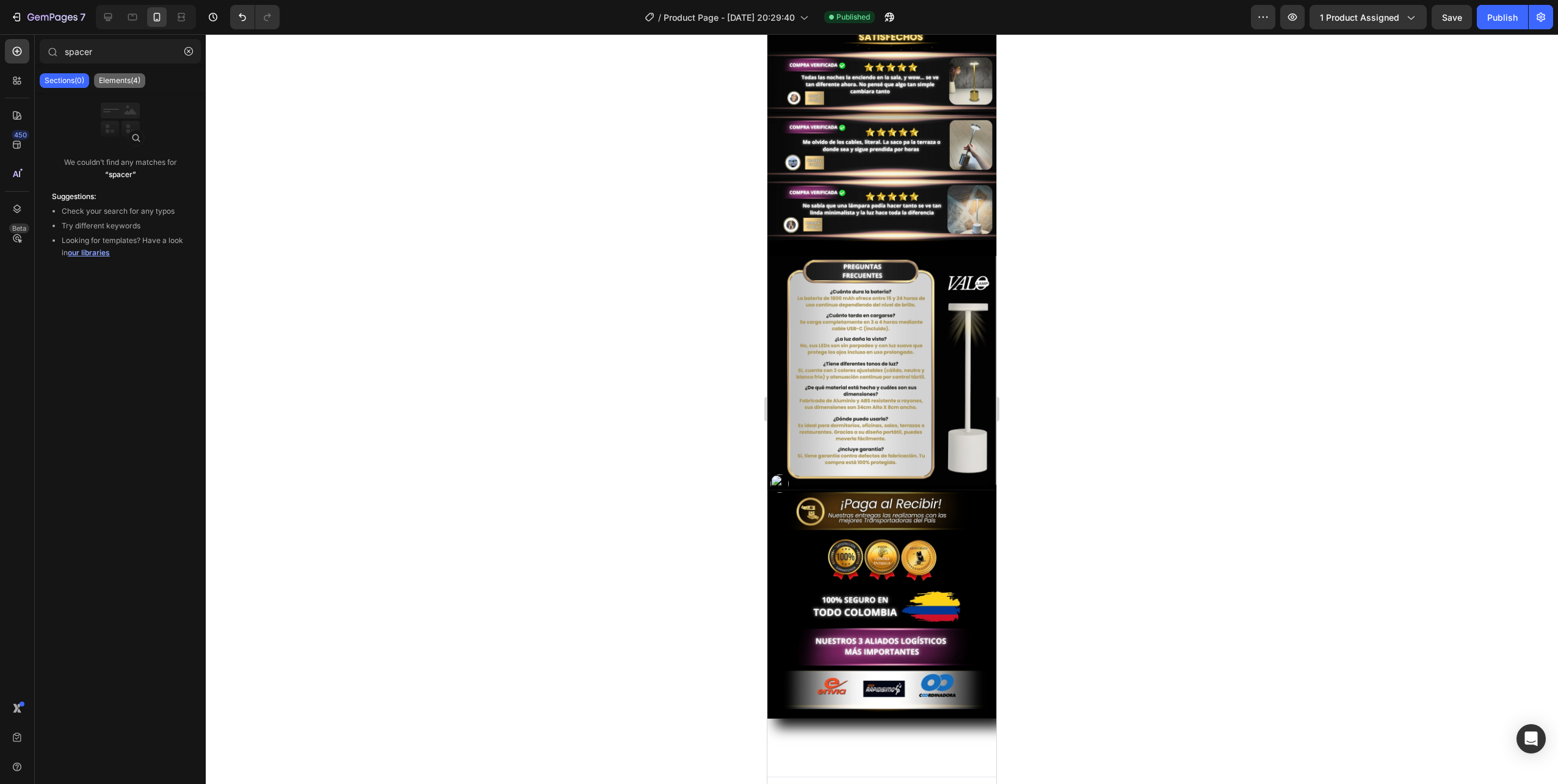
click at [119, 76] on p "Elements(4)" at bounding box center [120, 80] width 42 height 10
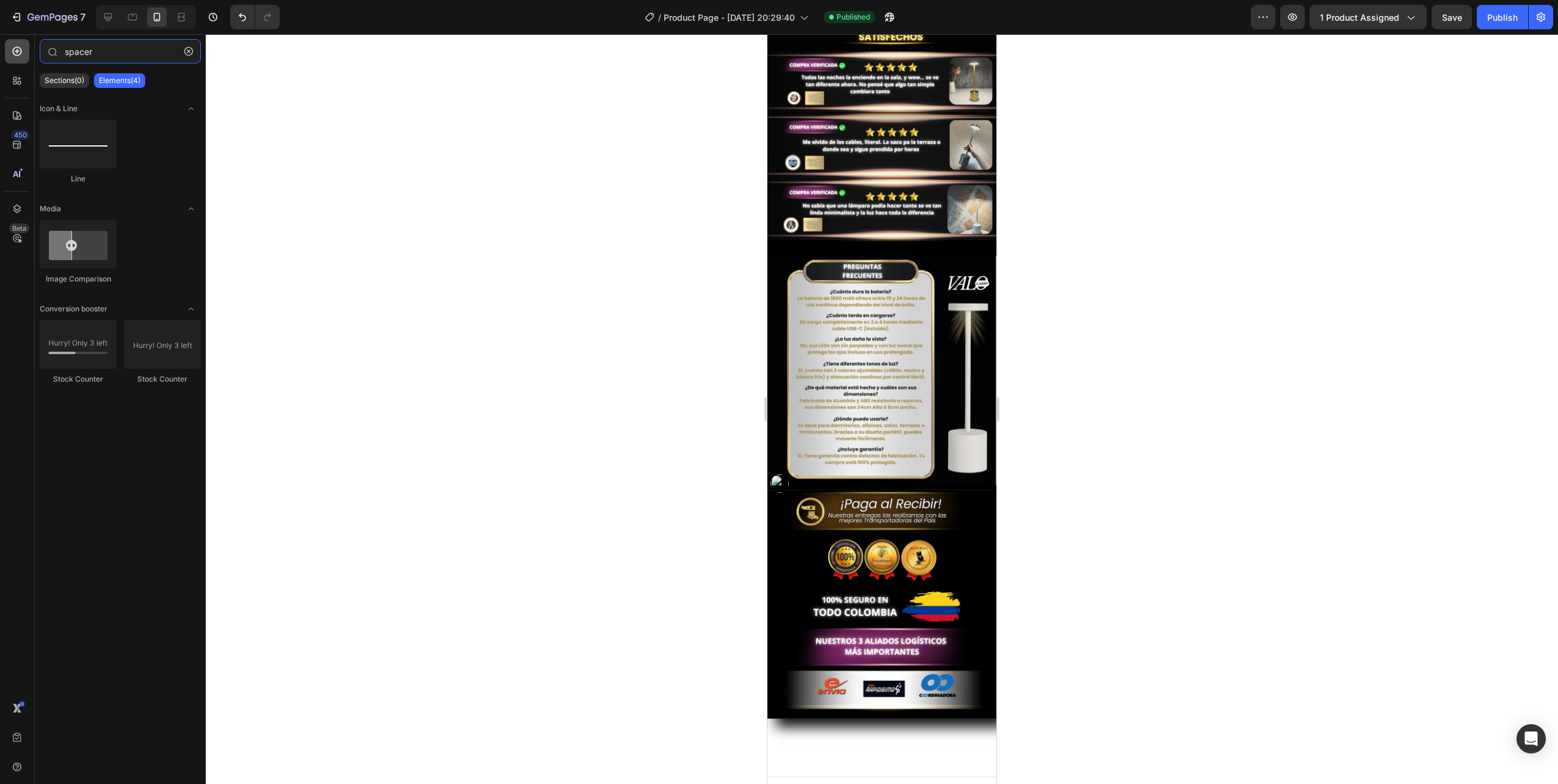
drag, startPoint x: 114, startPoint y: 50, endPoint x: 22, endPoint y: 53, distance: 92.0
click at [22, 53] on div "450 Beta spacer Sections(0) Elements(4) We couldn’t find any matches for “space…" at bounding box center [103, 409] width 206 height 749
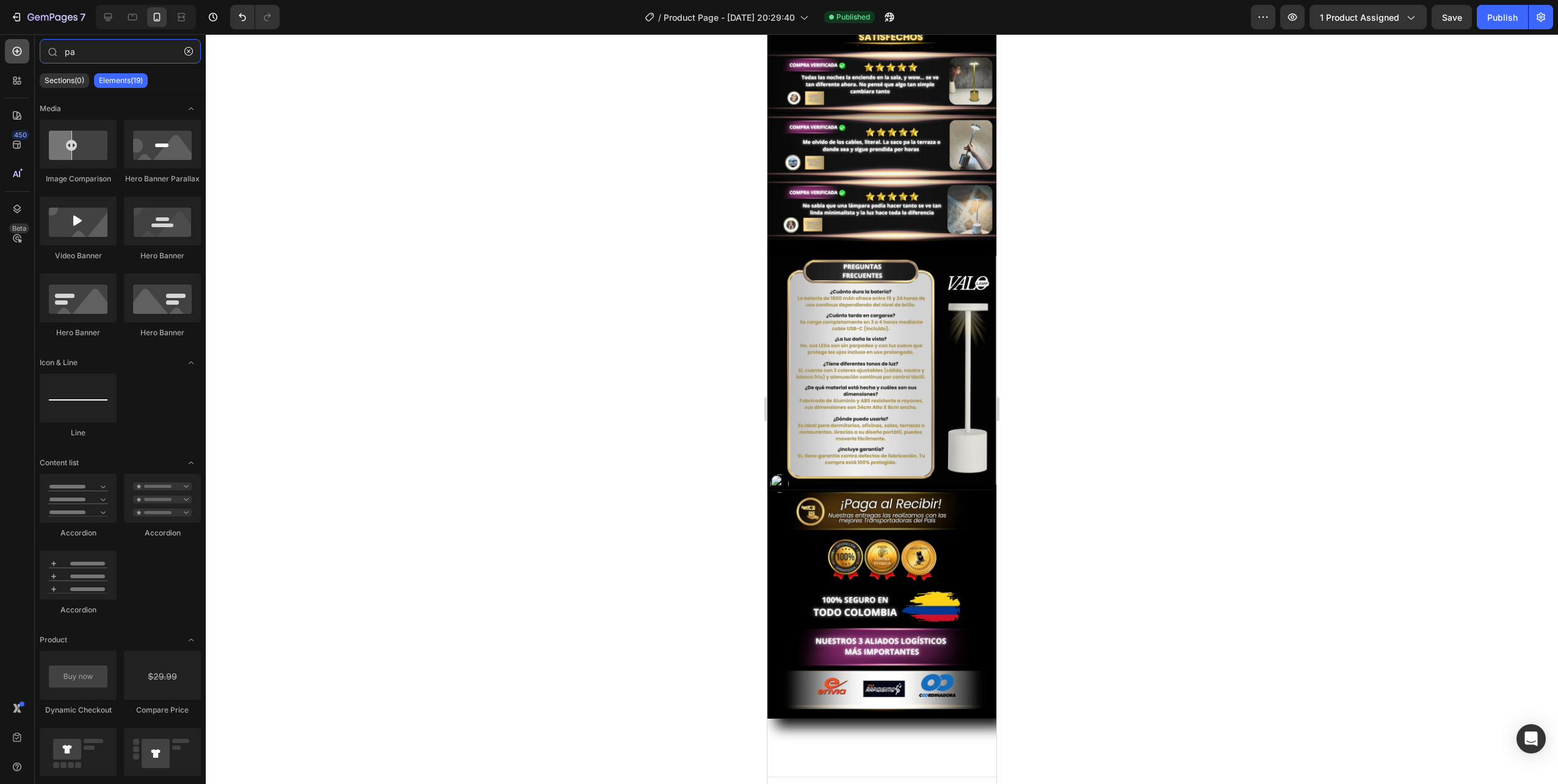
type input "p"
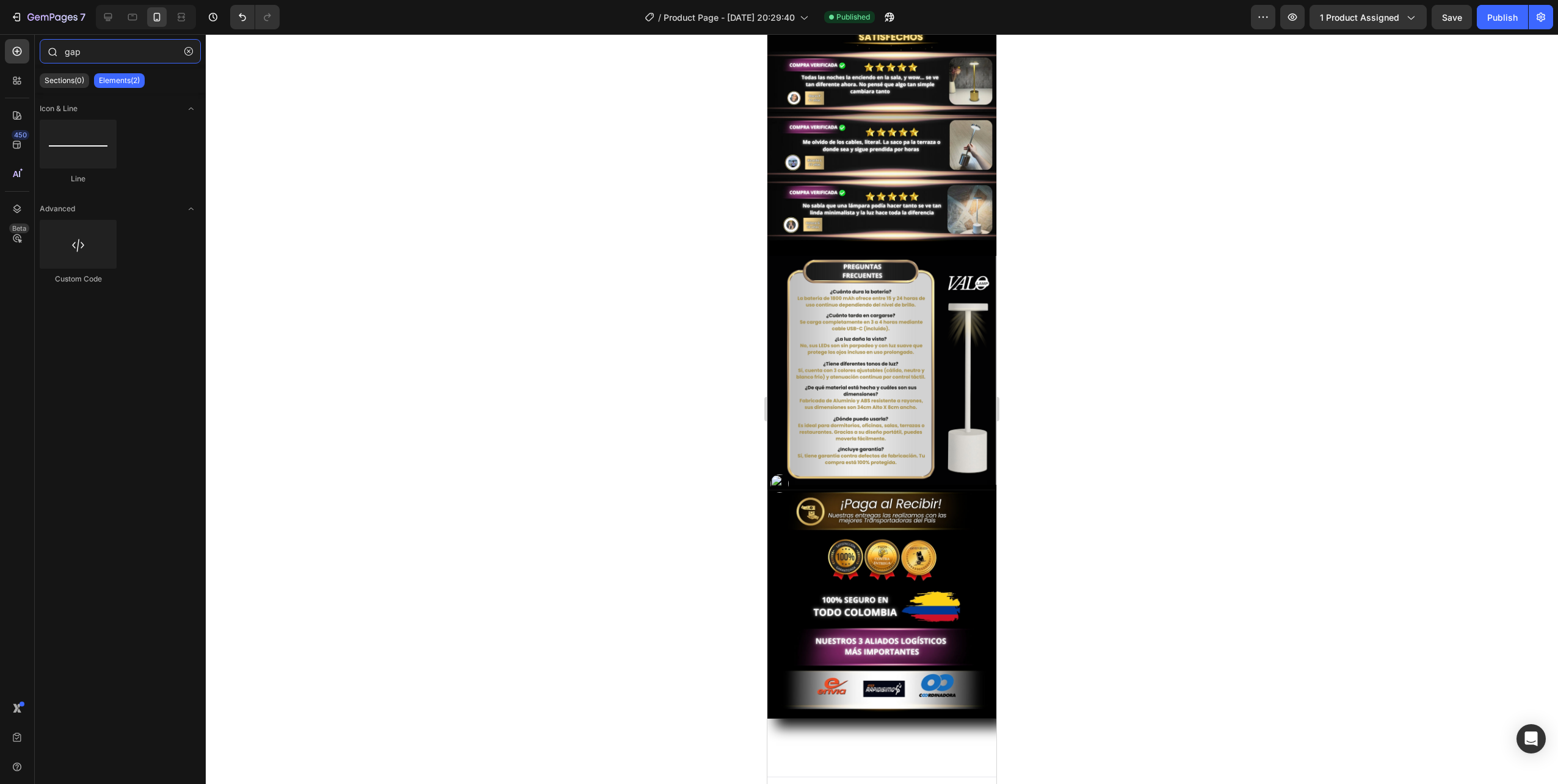
drag, startPoint x: 97, startPoint y: 50, endPoint x: 39, endPoint y: 50, distance: 58.0
click at [39, 50] on div "gap" at bounding box center [120, 53] width 171 height 29
type input "e"
click at [91, 156] on div at bounding box center [77, 144] width 77 height 49
drag, startPoint x: 852, startPoint y: 190, endPoint x: 843, endPoint y: 737, distance: 547.1
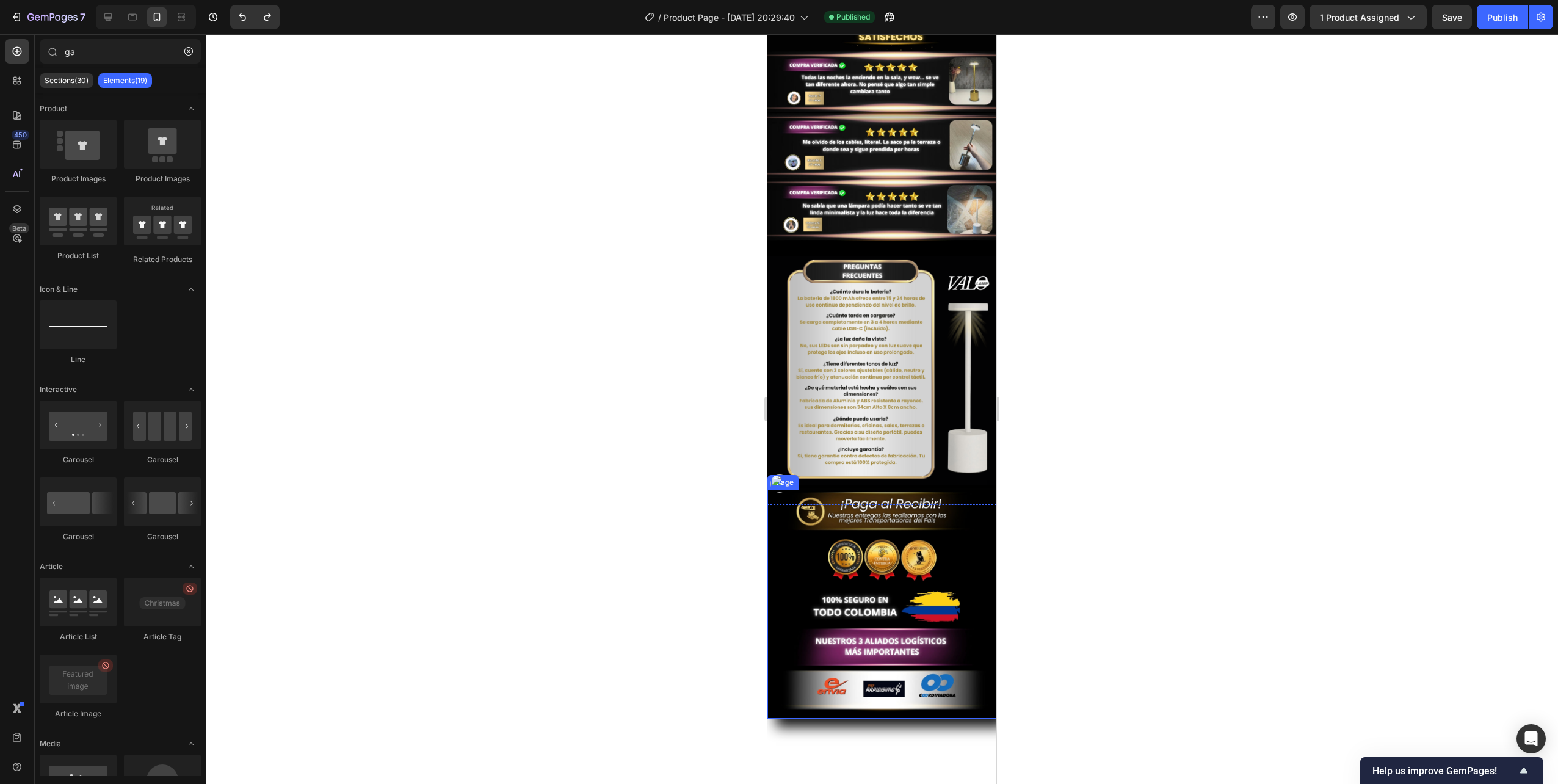
click at [915, 679] on img at bounding box center [882, 604] width 229 height 229
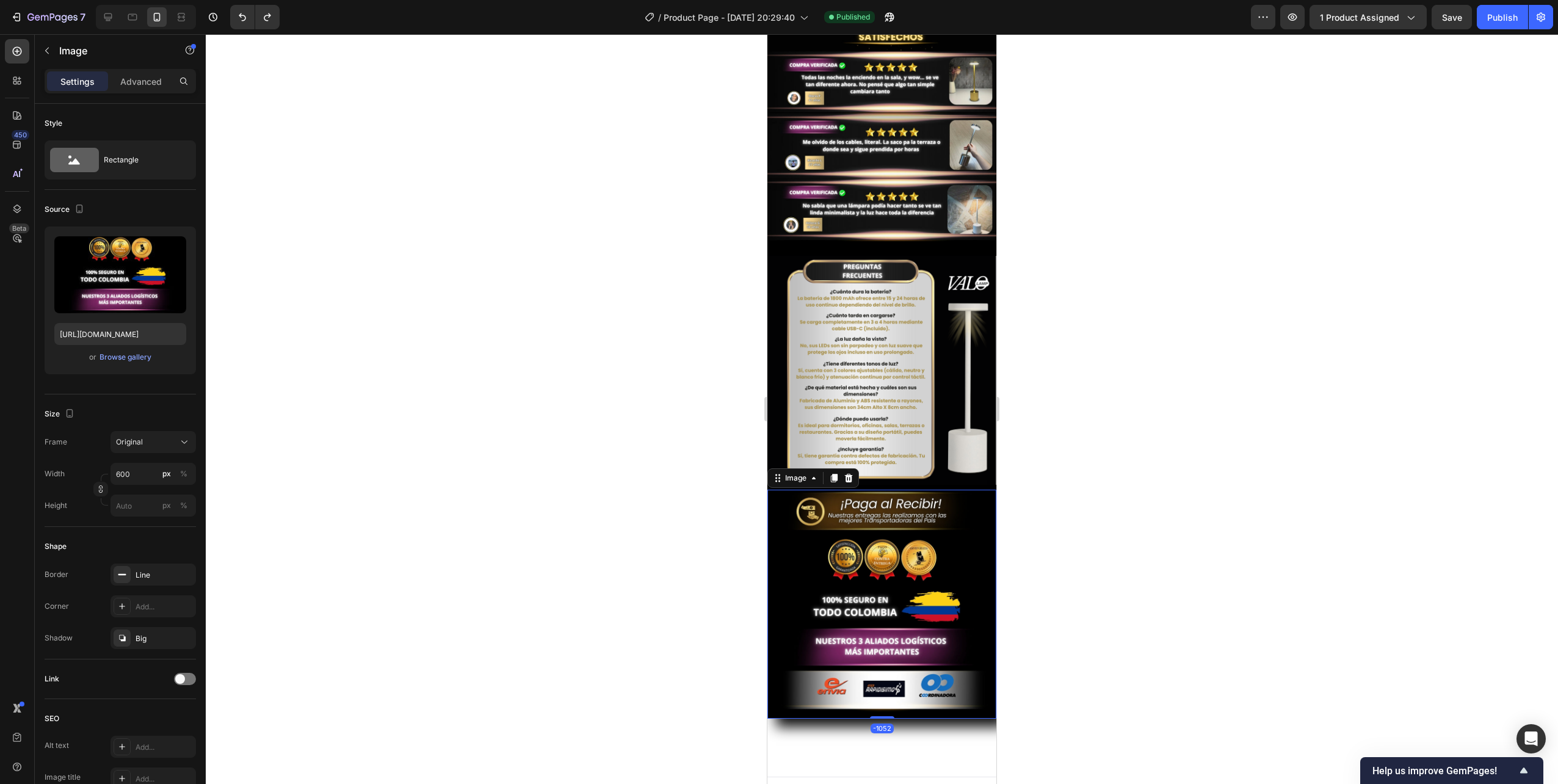
click at [917, 738] on div "Add section Choose templates inspired by CRO experts Generate layout from URL o…" at bounding box center [882, 659] width 229 height 233
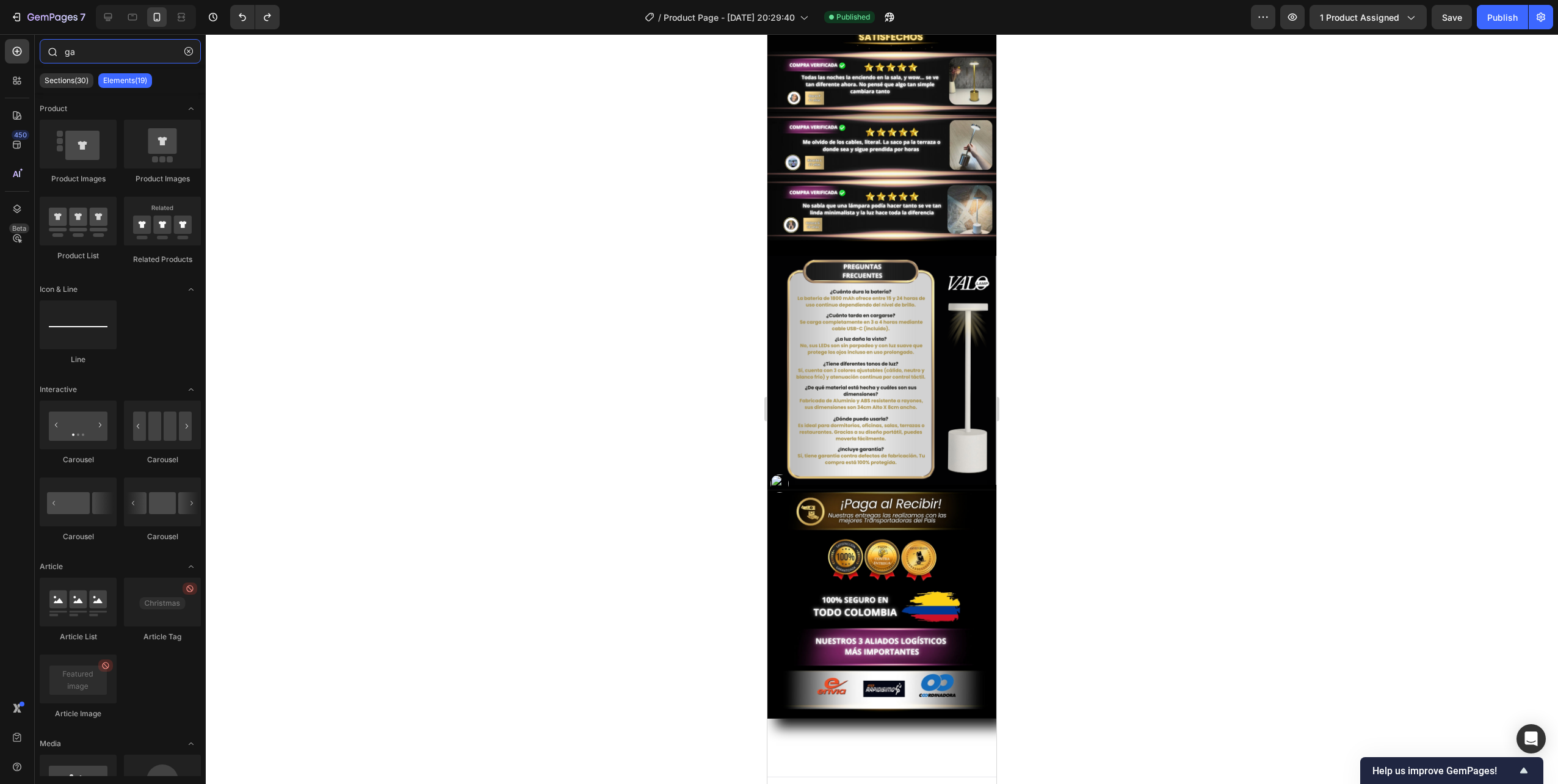
click at [91, 49] on input "ga" at bounding box center [120, 51] width 161 height 25
type input "g"
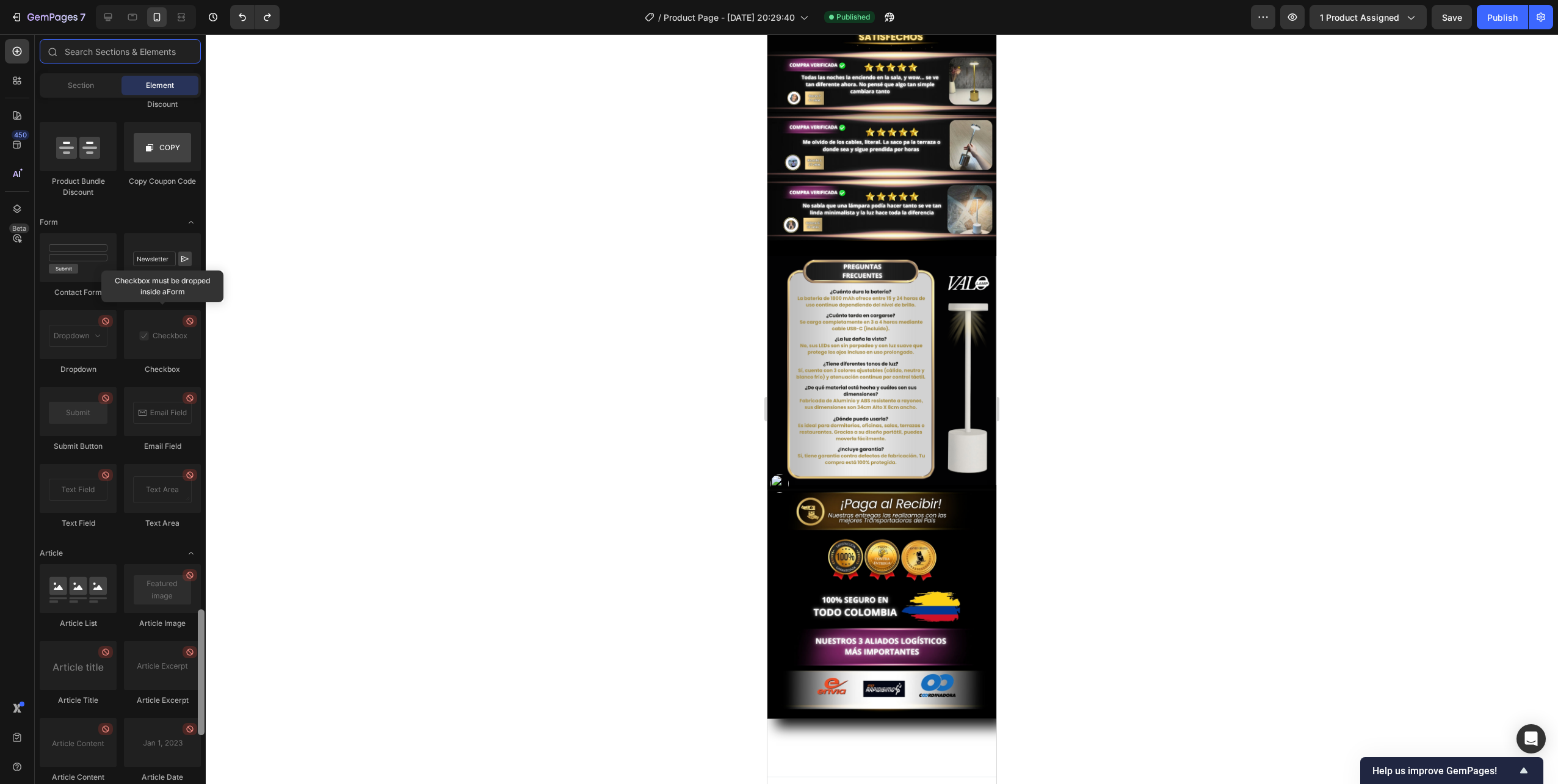
scroll to position [2751, 0]
drag, startPoint x: 204, startPoint y: 441, endPoint x: 212, endPoint y: 679, distance: 238.1
click at [212, 0] on div "7 / Product Page - [DATE] 20:29:40 Published Preview 1 product assigned Save Pu…" at bounding box center [779, 0] width 1558 height 0
drag, startPoint x: 155, startPoint y: 247, endPoint x: 141, endPoint y: 249, distance: 14.1
click at [141, 249] on div at bounding box center [162, 254] width 77 height 49
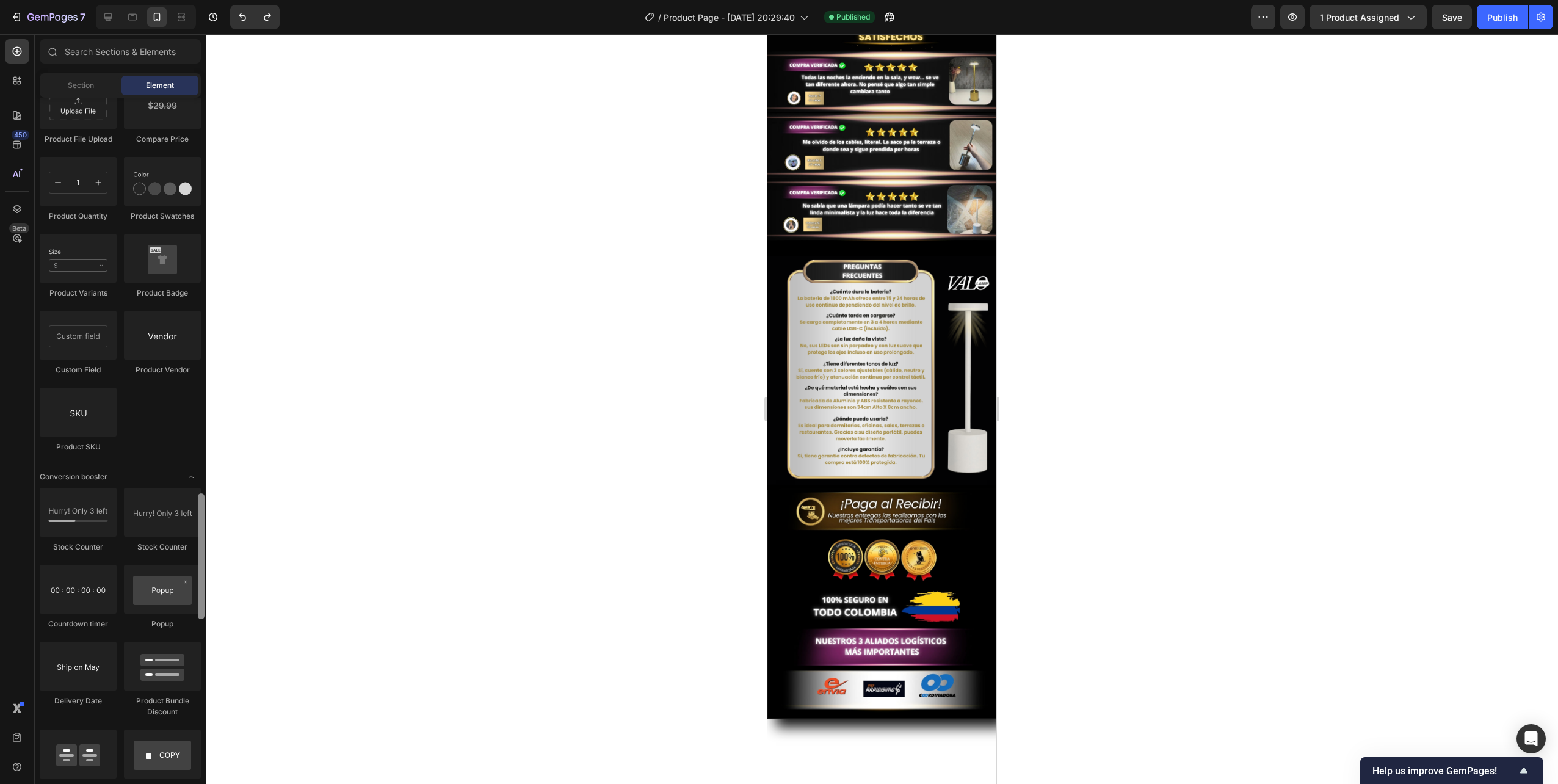
scroll to position [2823, 0]
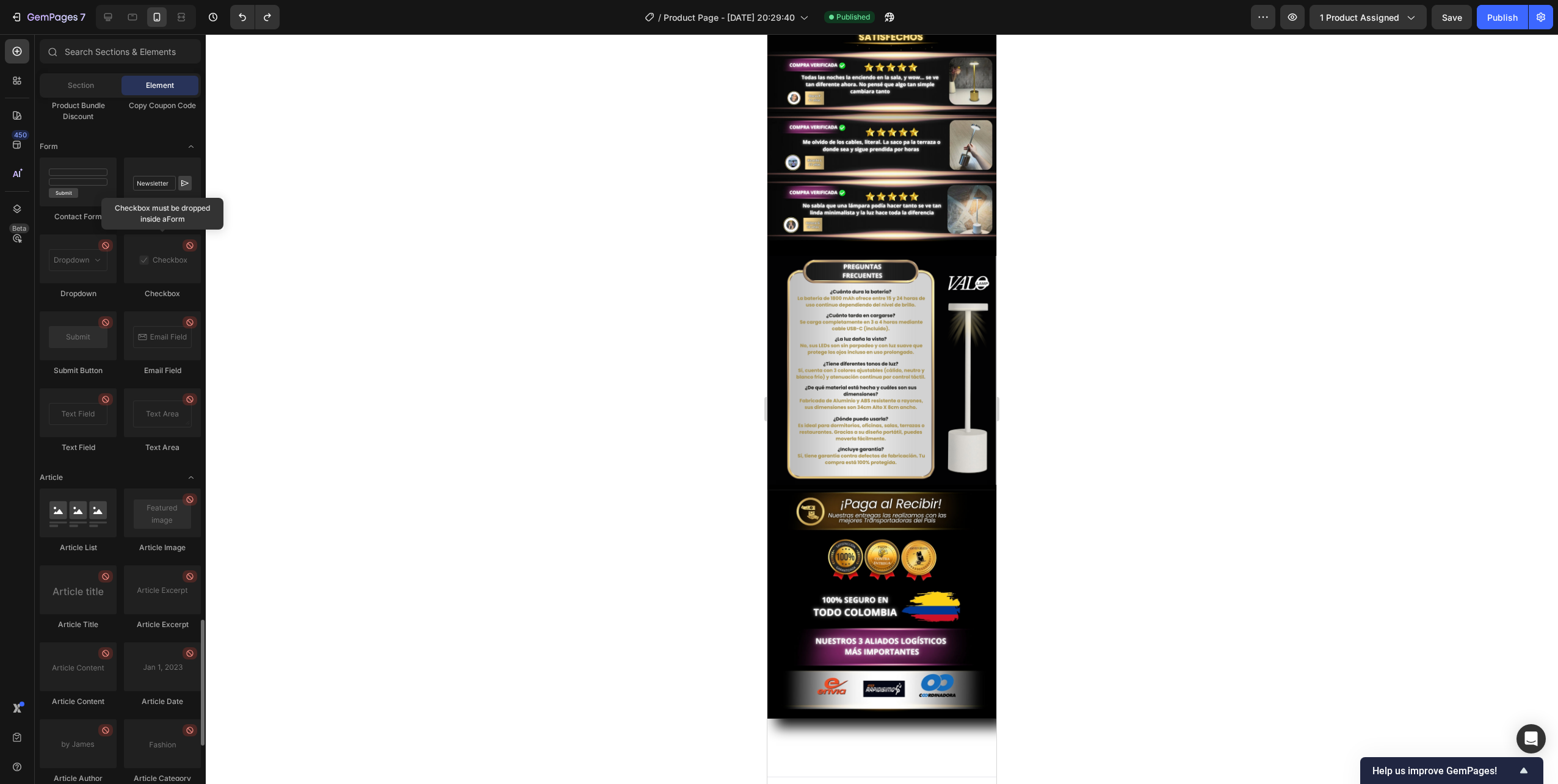
drag, startPoint x: 204, startPoint y: 520, endPoint x: 207, endPoint y: 476, distance: 44.1
click at [207, 0] on div "7 / Product Page - [DATE] 20:29:40 Published Preview 1 product assigned Save Pu…" at bounding box center [779, 0] width 1558 height 0
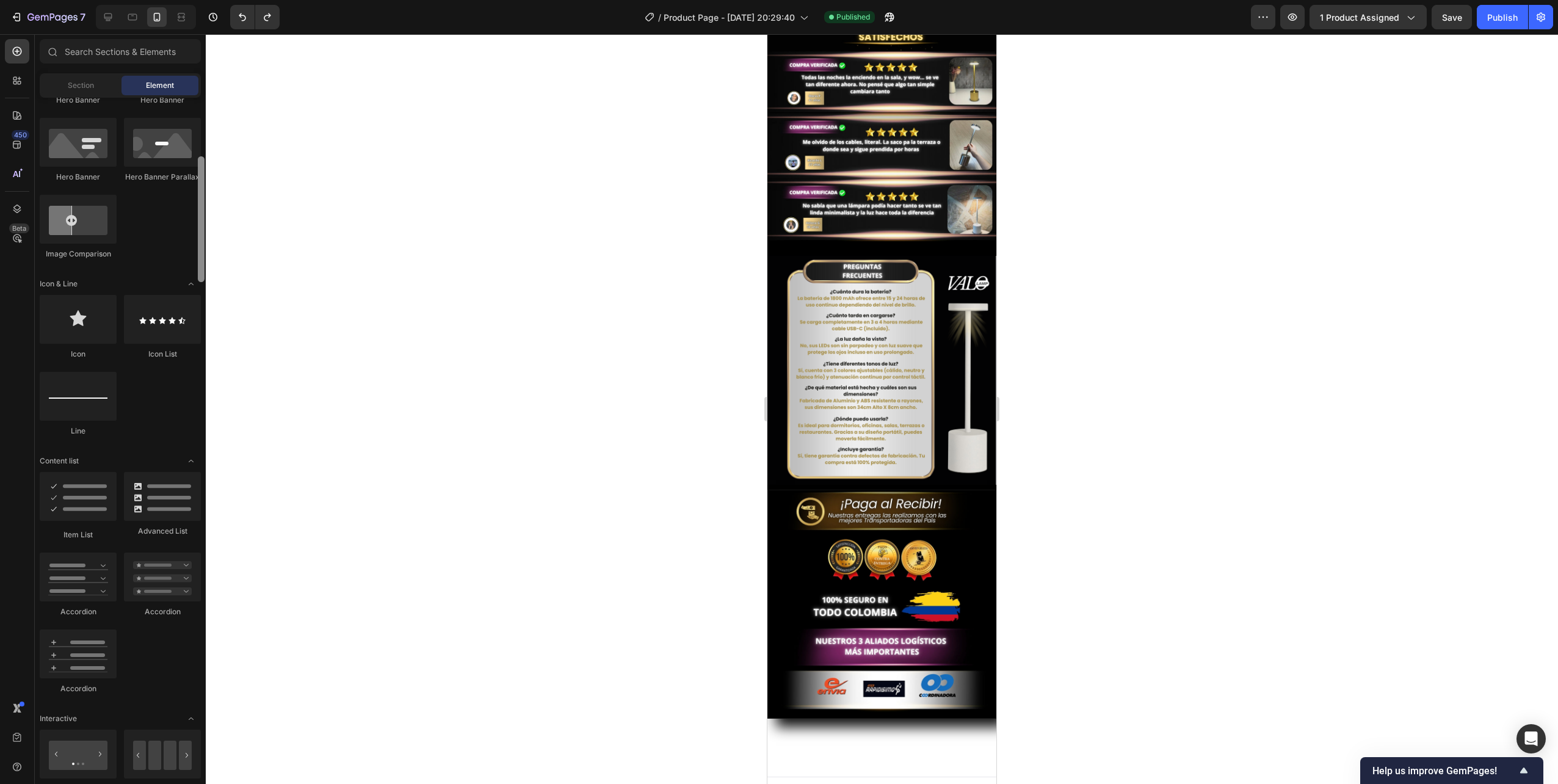
scroll to position [0, 0]
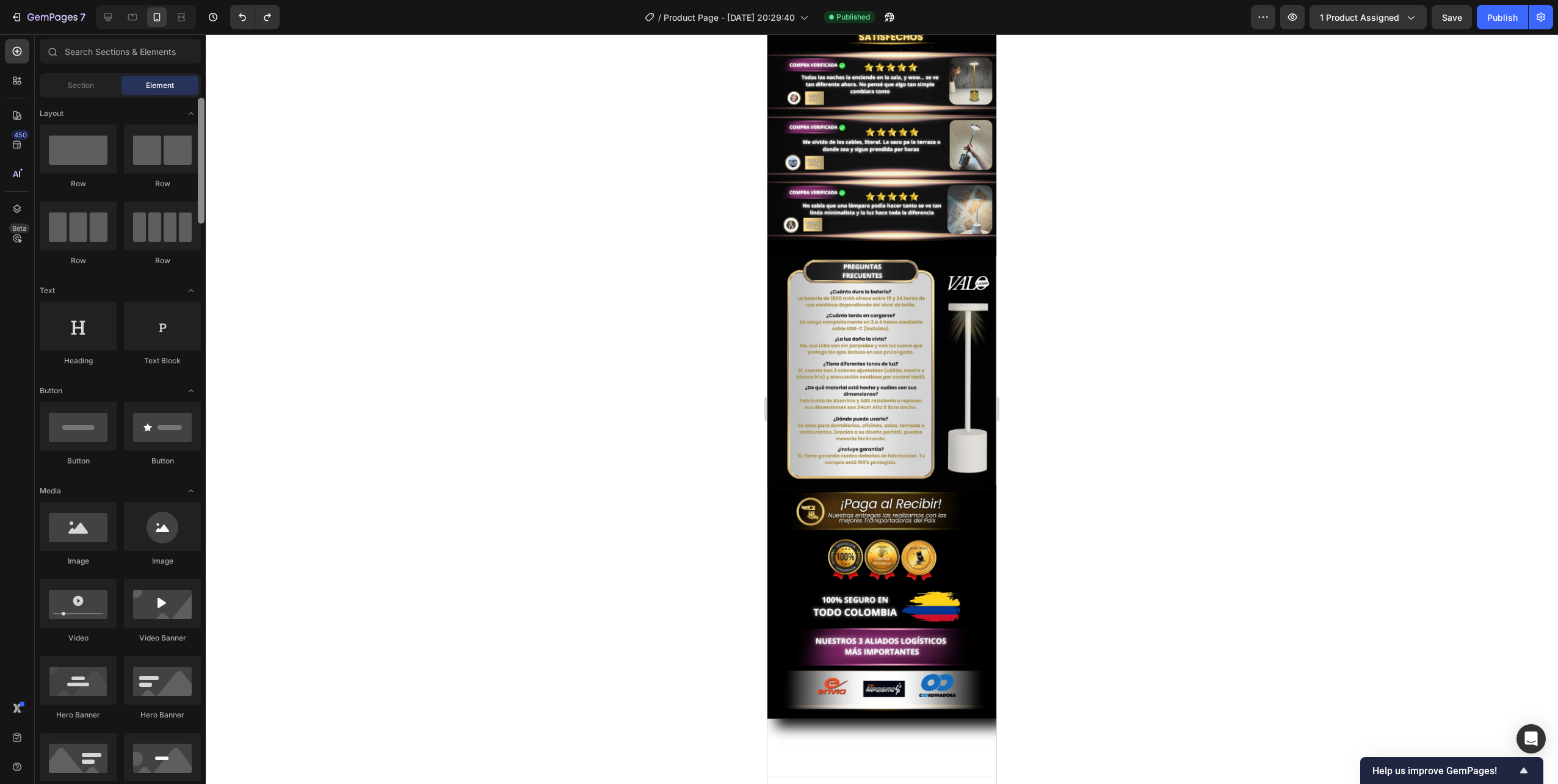
drag, startPoint x: 202, startPoint y: 643, endPoint x: 208, endPoint y: 105, distance: 538.0
click at [208, 0] on div "7 / Product Page - [DATE] 20:29:40 Published Preview 1 product assigned Save Pu…" at bounding box center [779, 0] width 1558 height 0
drag, startPoint x: 836, startPoint y: 186, endPoint x: 844, endPoint y: 714, distance: 528.1
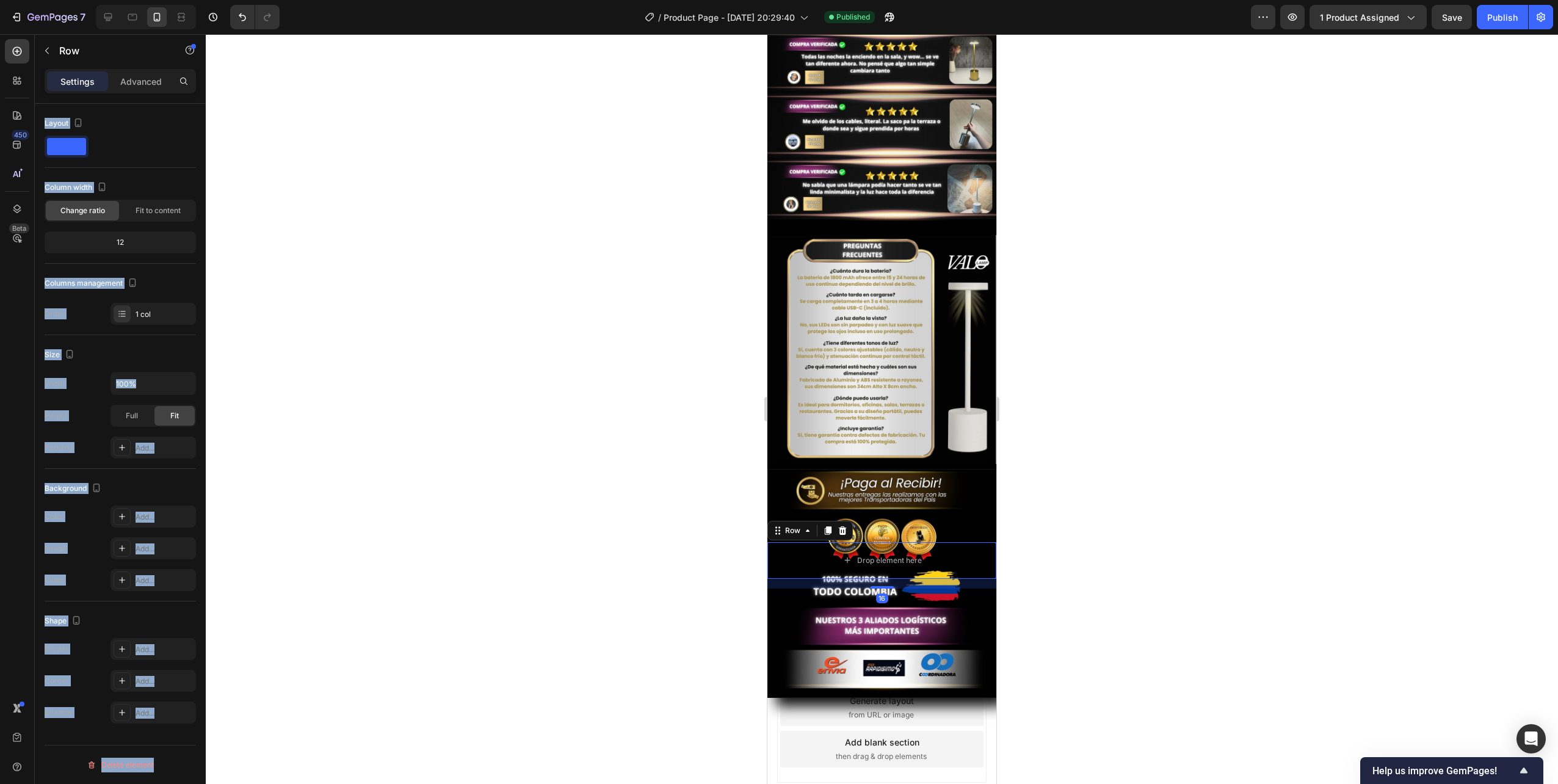
scroll to position [1658, 0]
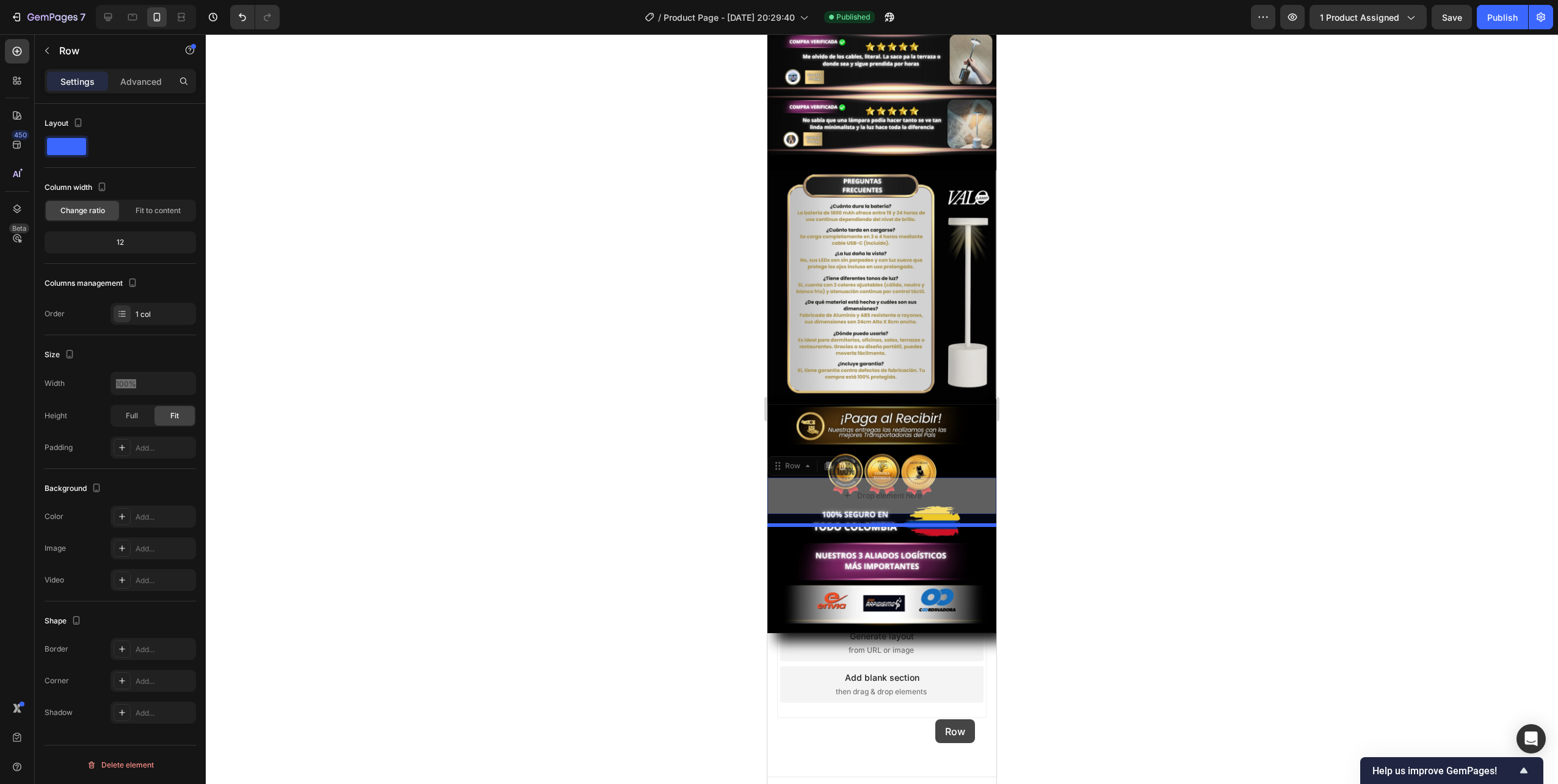
drag, startPoint x: 944, startPoint y: 478, endPoint x: 935, endPoint y: 721, distance: 243.2
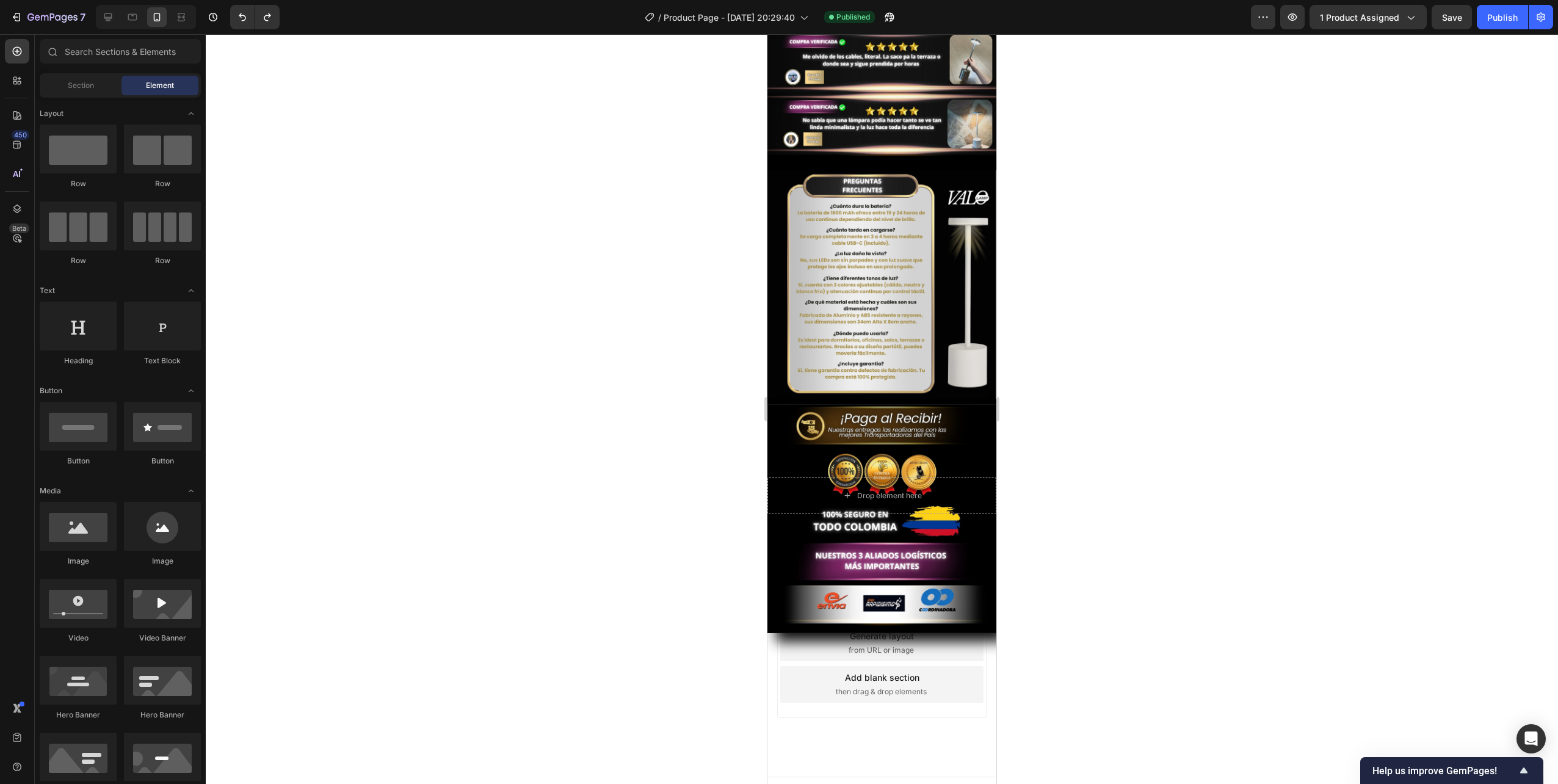
drag, startPoint x: 927, startPoint y: 626, endPoint x: 952, endPoint y: 749, distance: 125.5
click at [952, 749] on div "Add section Choose templates inspired by CRO experts Generate layout from URL o…" at bounding box center [882, 659] width 229 height 233
drag, startPoint x: 943, startPoint y: 734, endPoint x: 939, endPoint y: 741, distance: 8.1
click at [942, 743] on div "Add section Choose templates inspired by CRO experts Generate layout from URL o…" at bounding box center [882, 659] width 229 height 233
click at [909, 686] on span "then drag & drop elements" at bounding box center [881, 691] width 91 height 11
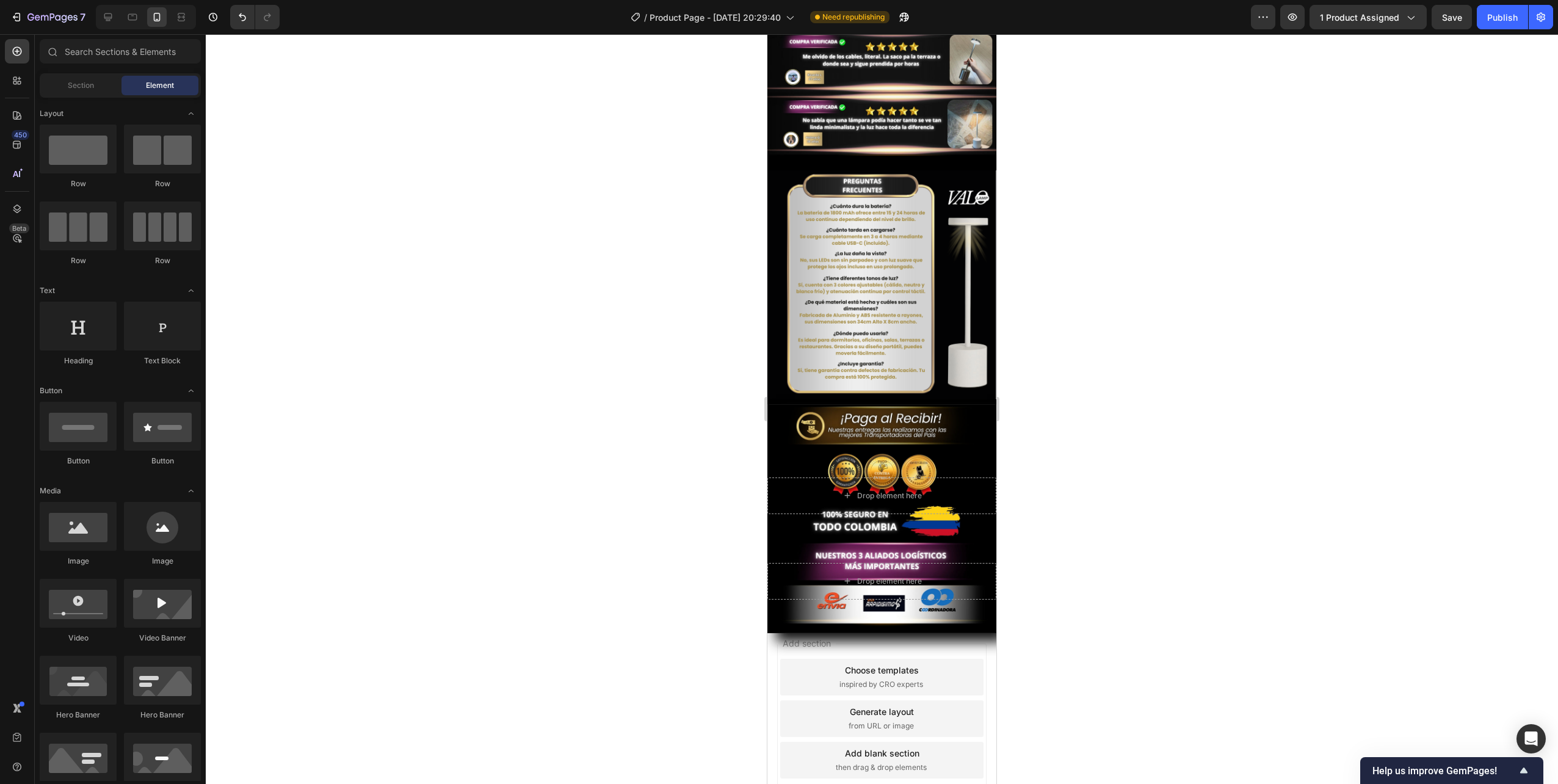
click at [897, 745] on div "Add blank section then drag & drop elements" at bounding box center [882, 759] width 204 height 36
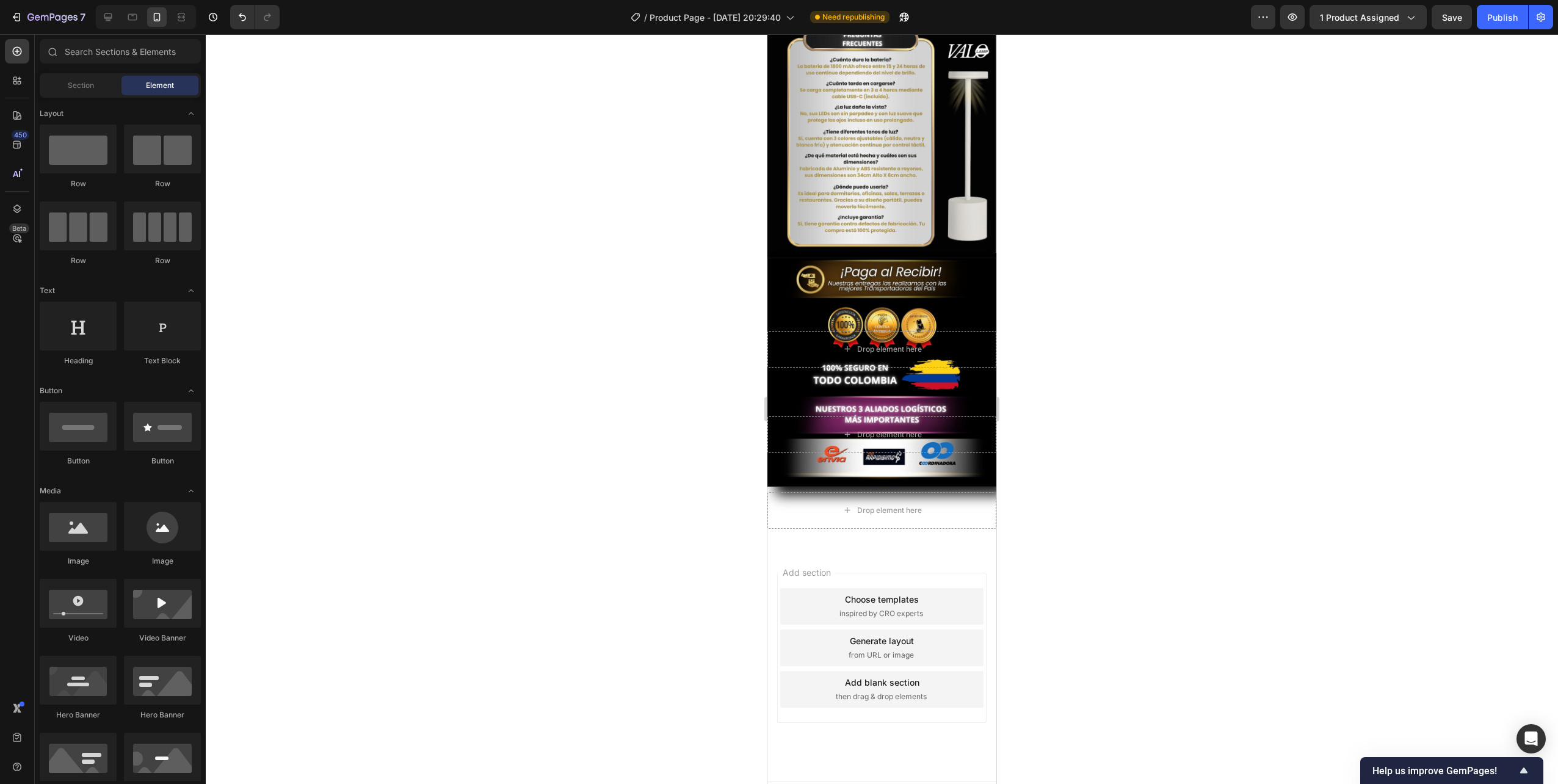
scroll to position [1809, 0]
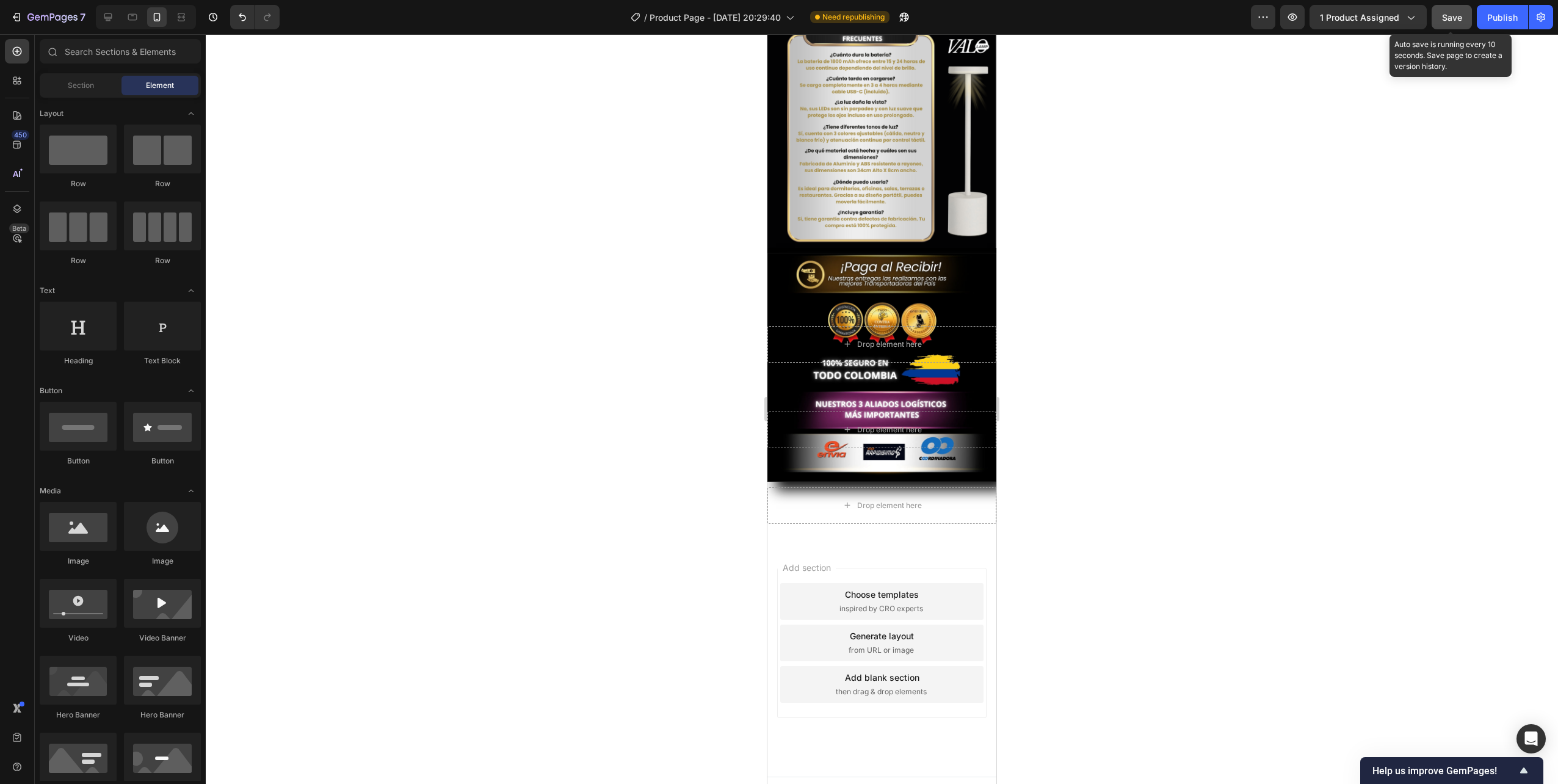
click at [1460, 20] on span "Save" at bounding box center [1453, 17] width 20 height 10
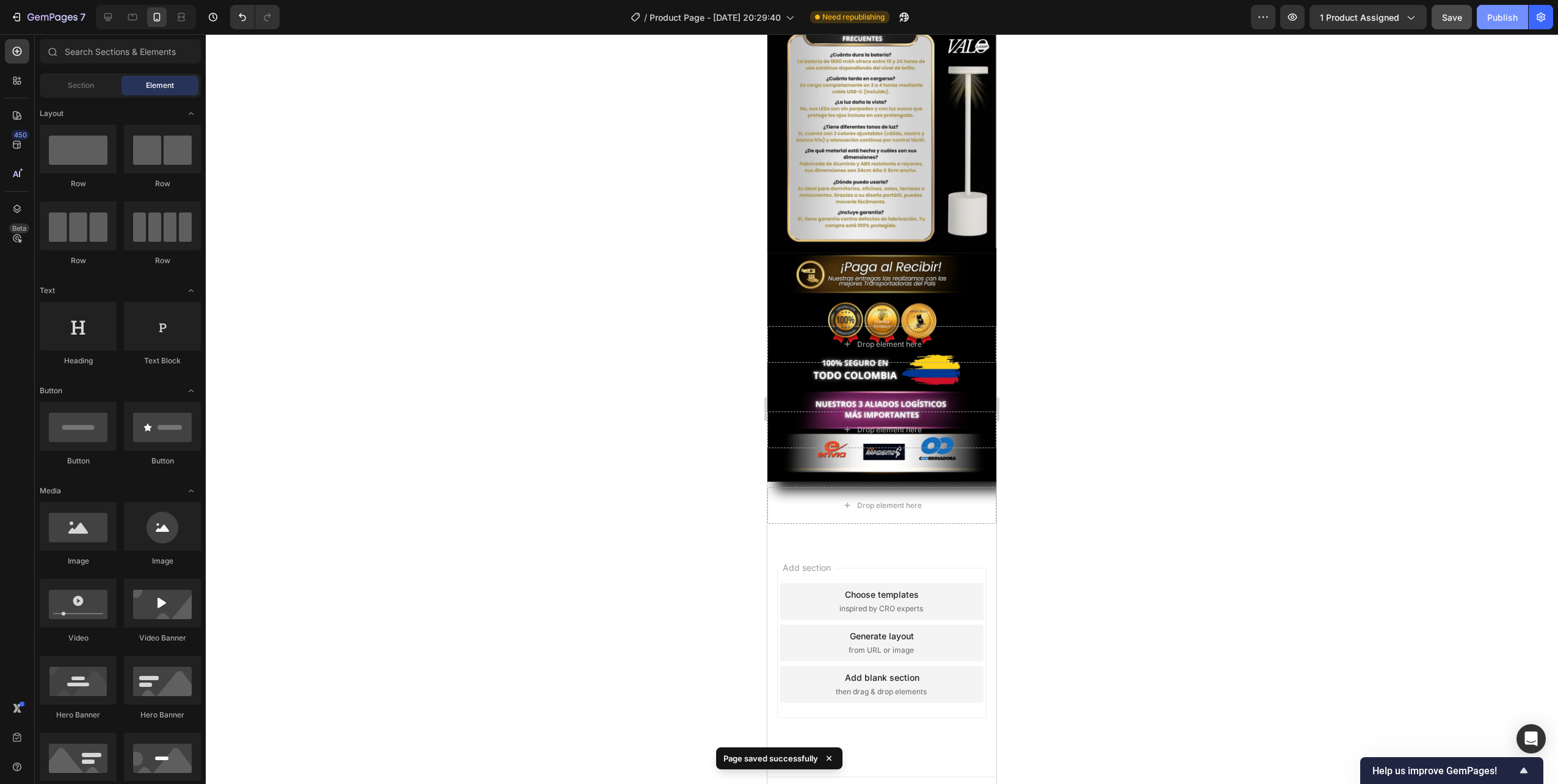
click at [1495, 24] on button "Publish" at bounding box center [1503, 17] width 51 height 25
click at [918, 666] on div "Add blank section then drag & drop elements" at bounding box center [882, 683] width 204 height 36
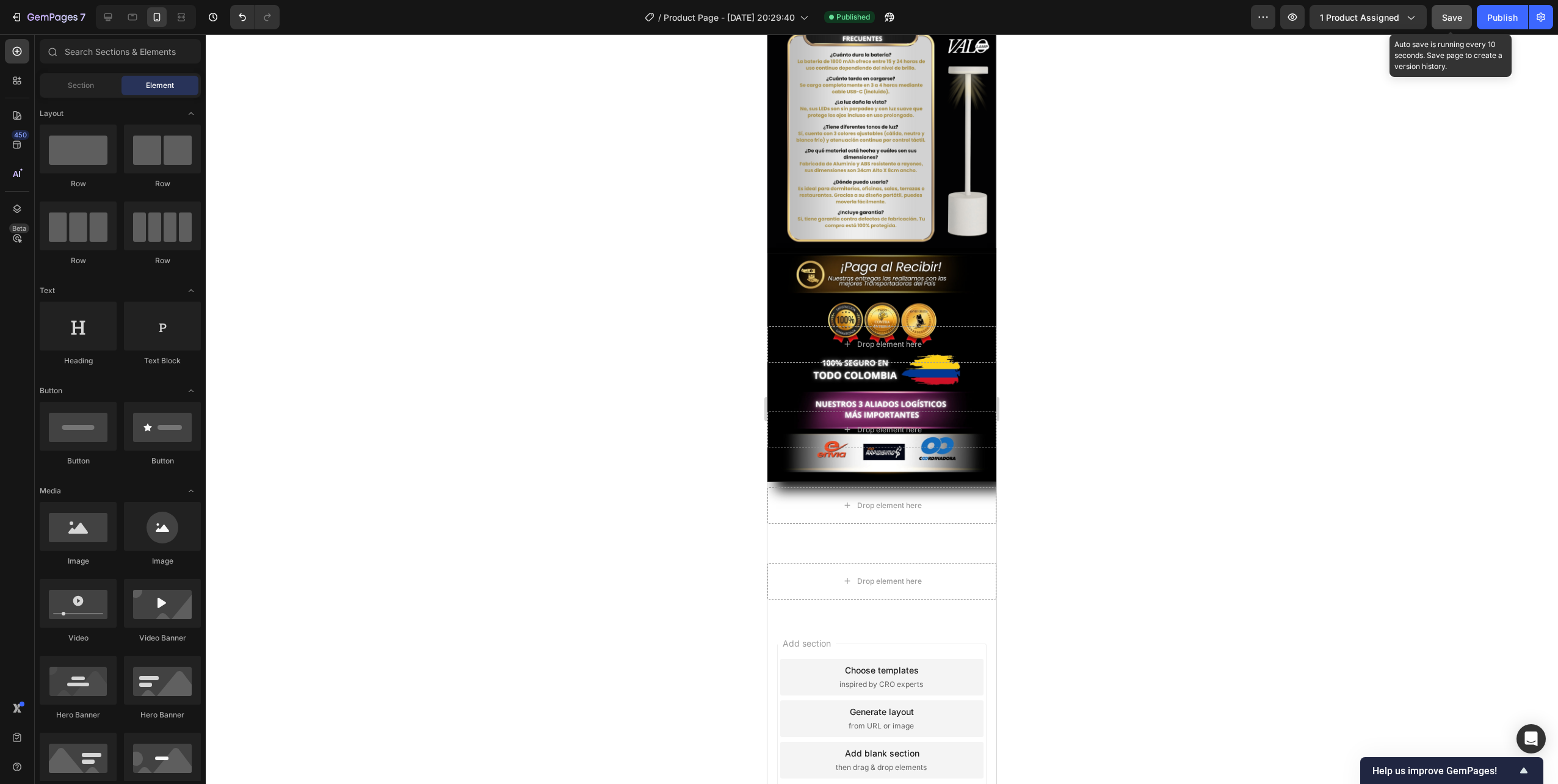
click at [1453, 19] on span "Save" at bounding box center [1453, 17] width 20 height 10
click at [1504, 20] on div "Publish" at bounding box center [1502, 17] width 30 height 13
click at [921, 741] on div "Add blank section then drag & drop elements" at bounding box center [882, 759] width 204 height 36
click at [1455, 22] on span "Save" at bounding box center [1453, 17] width 20 height 10
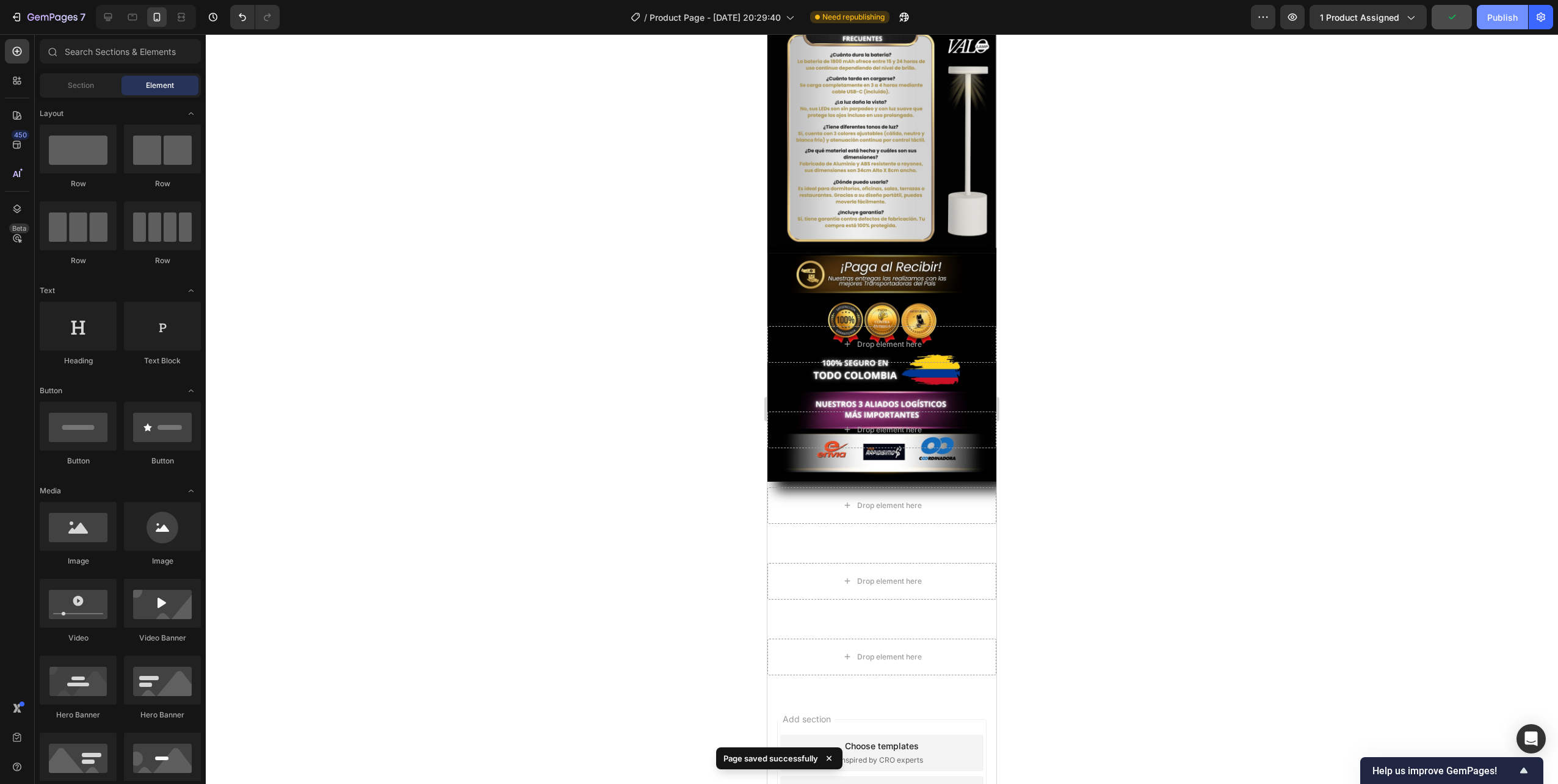
click at [1500, 16] on div "Publish" at bounding box center [1502, 17] width 30 height 13
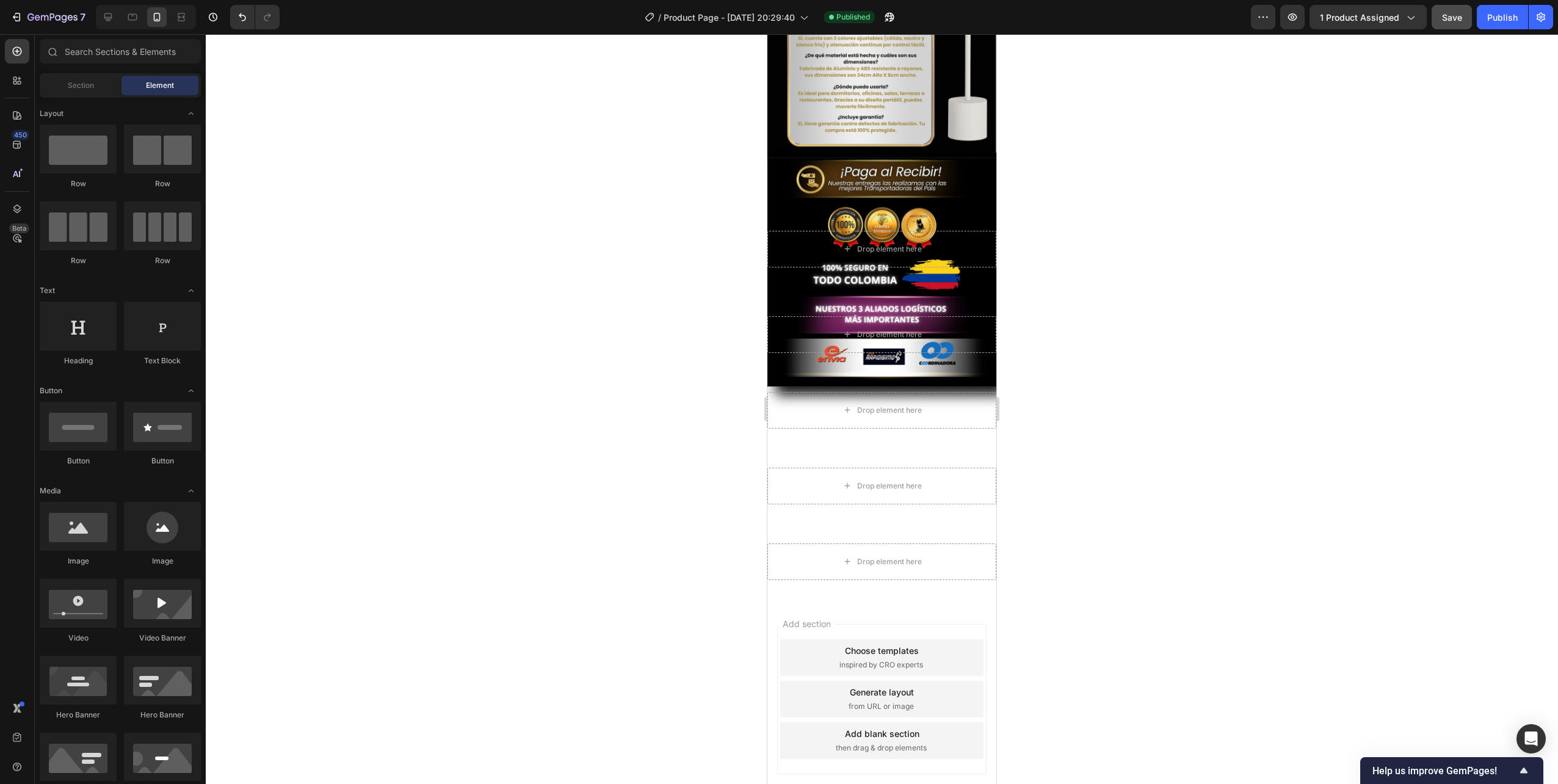
scroll to position [1931, 0]
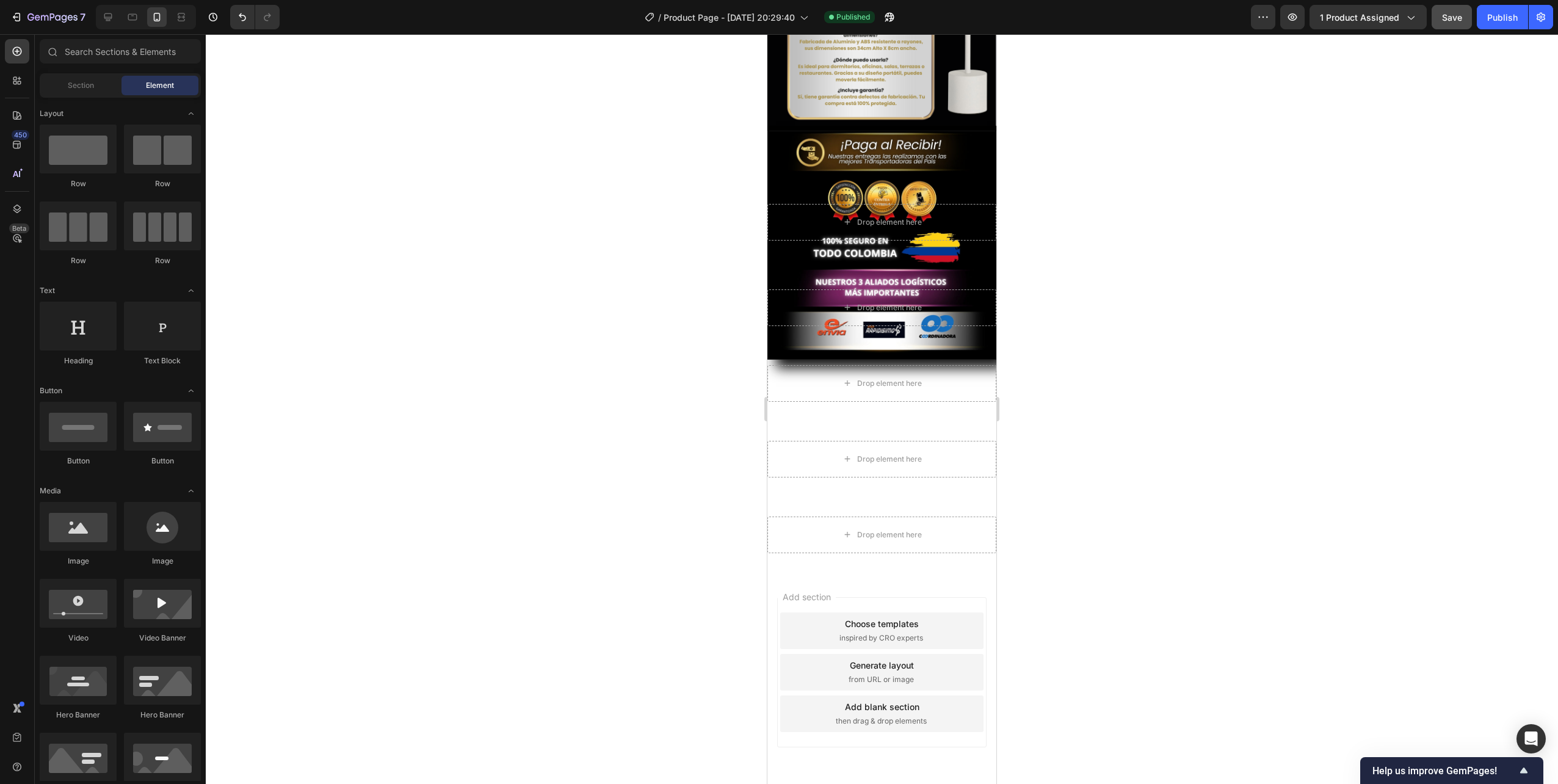
click at [921, 695] on div "Add blank section then drag & drop elements" at bounding box center [882, 713] width 204 height 36
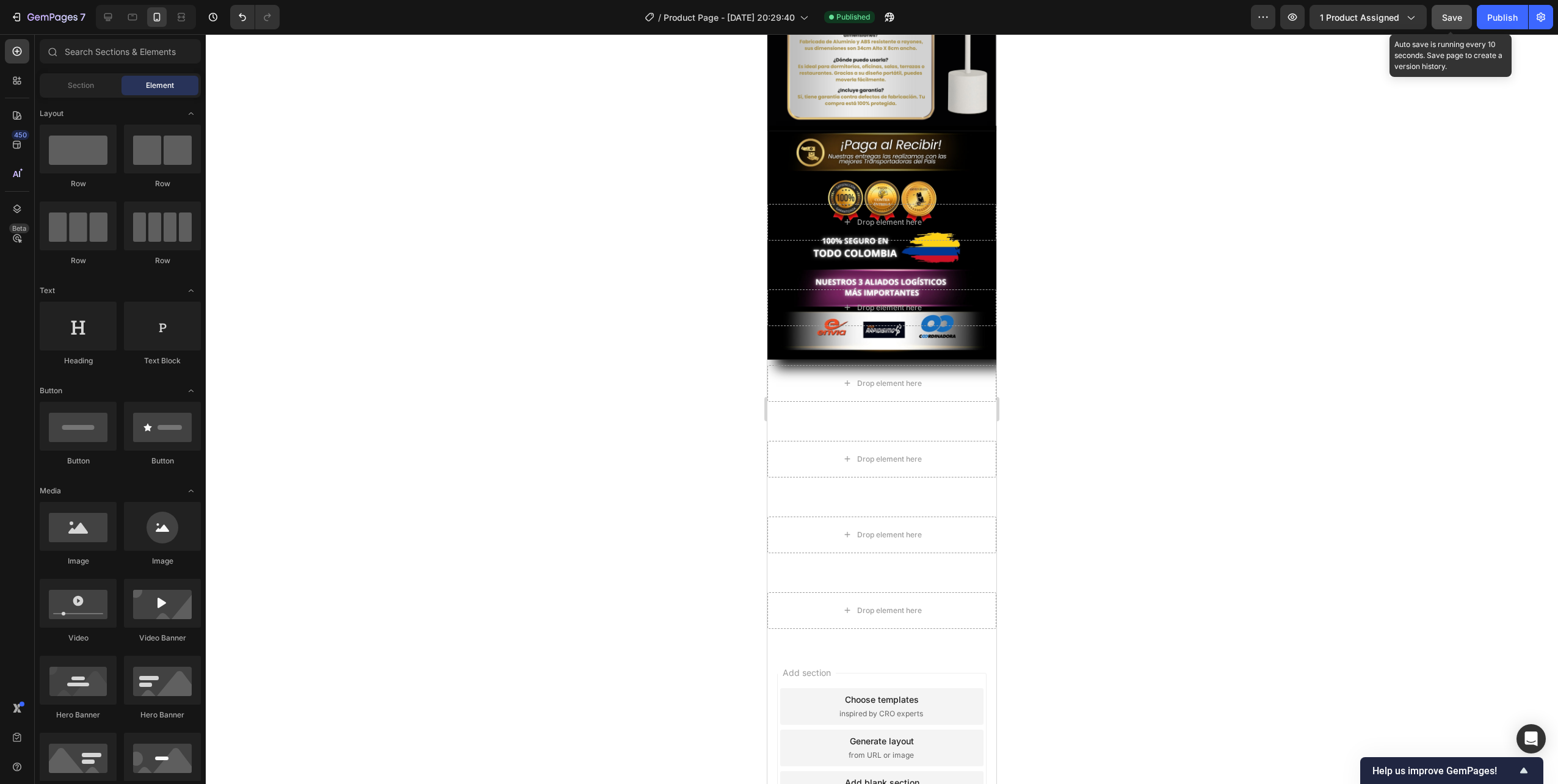
click at [1466, 12] on button "Save" at bounding box center [1452, 17] width 40 height 25
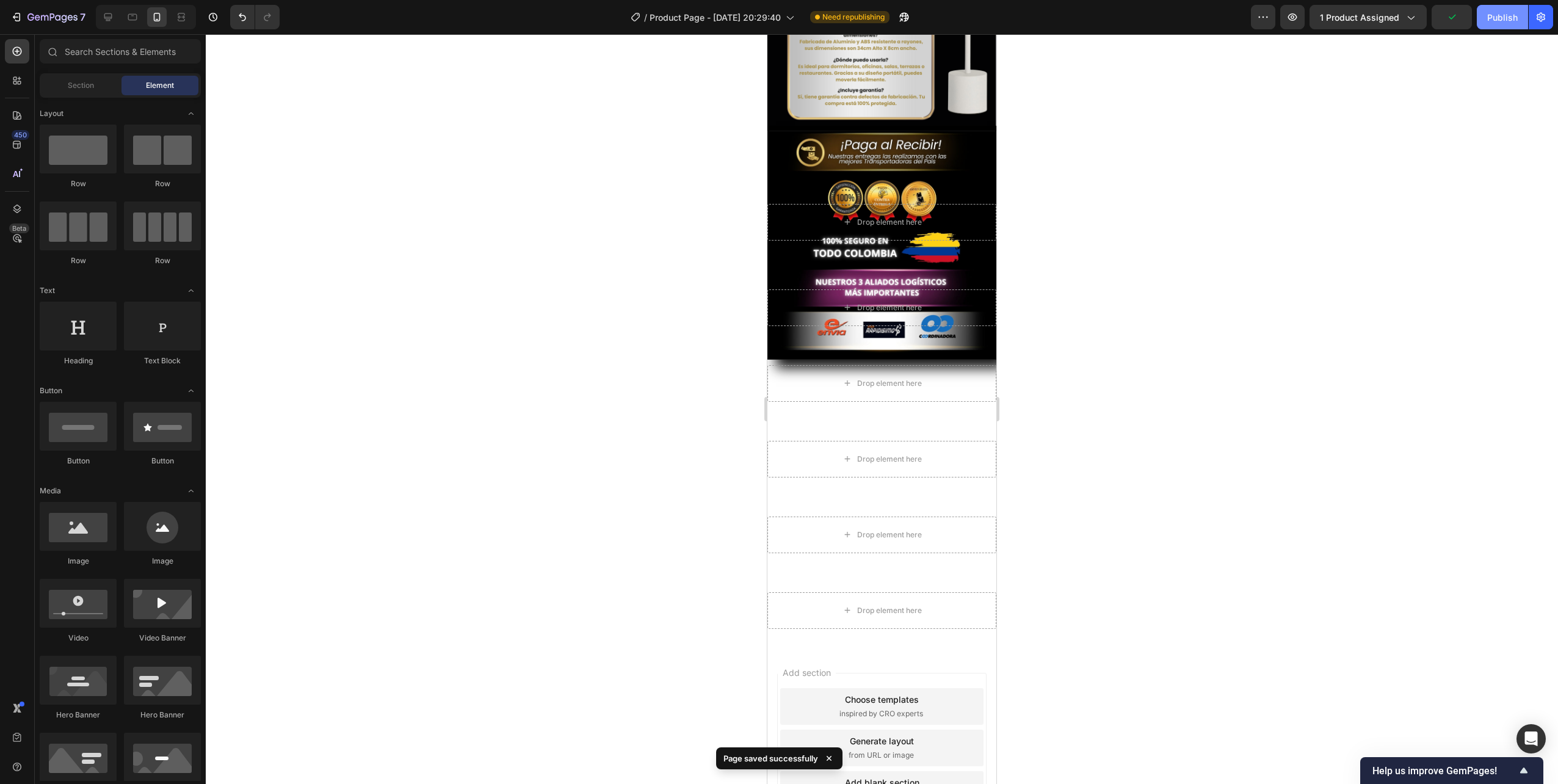
click at [1489, 18] on div "Publish" at bounding box center [1502, 17] width 30 height 13
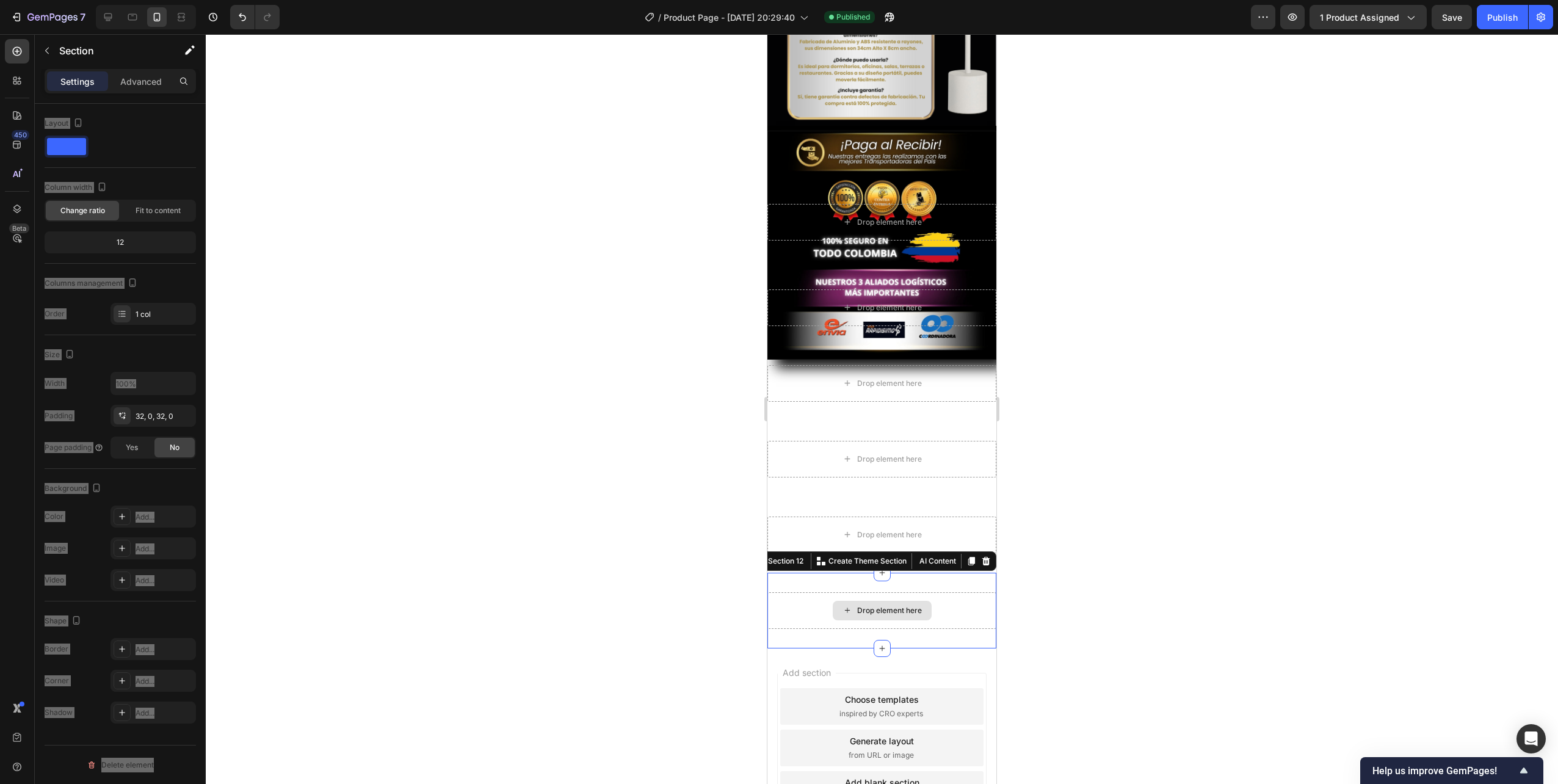
click at [931, 595] on div "Drop element here" at bounding box center [882, 610] width 229 height 36
click at [981, 556] on icon at bounding box center [986, 560] width 10 height 10
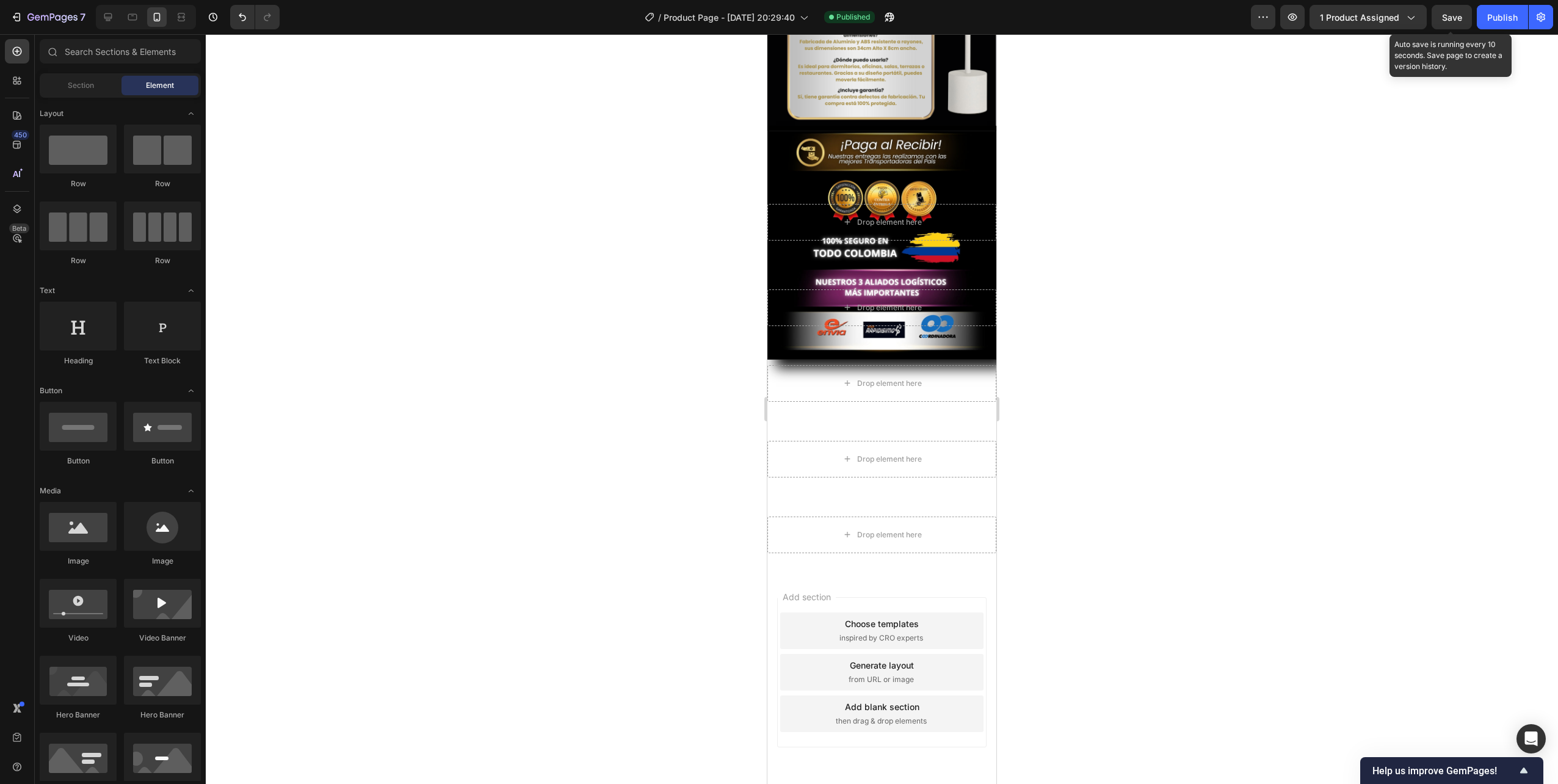
click at [1459, 19] on span "Save" at bounding box center [1453, 17] width 20 height 10
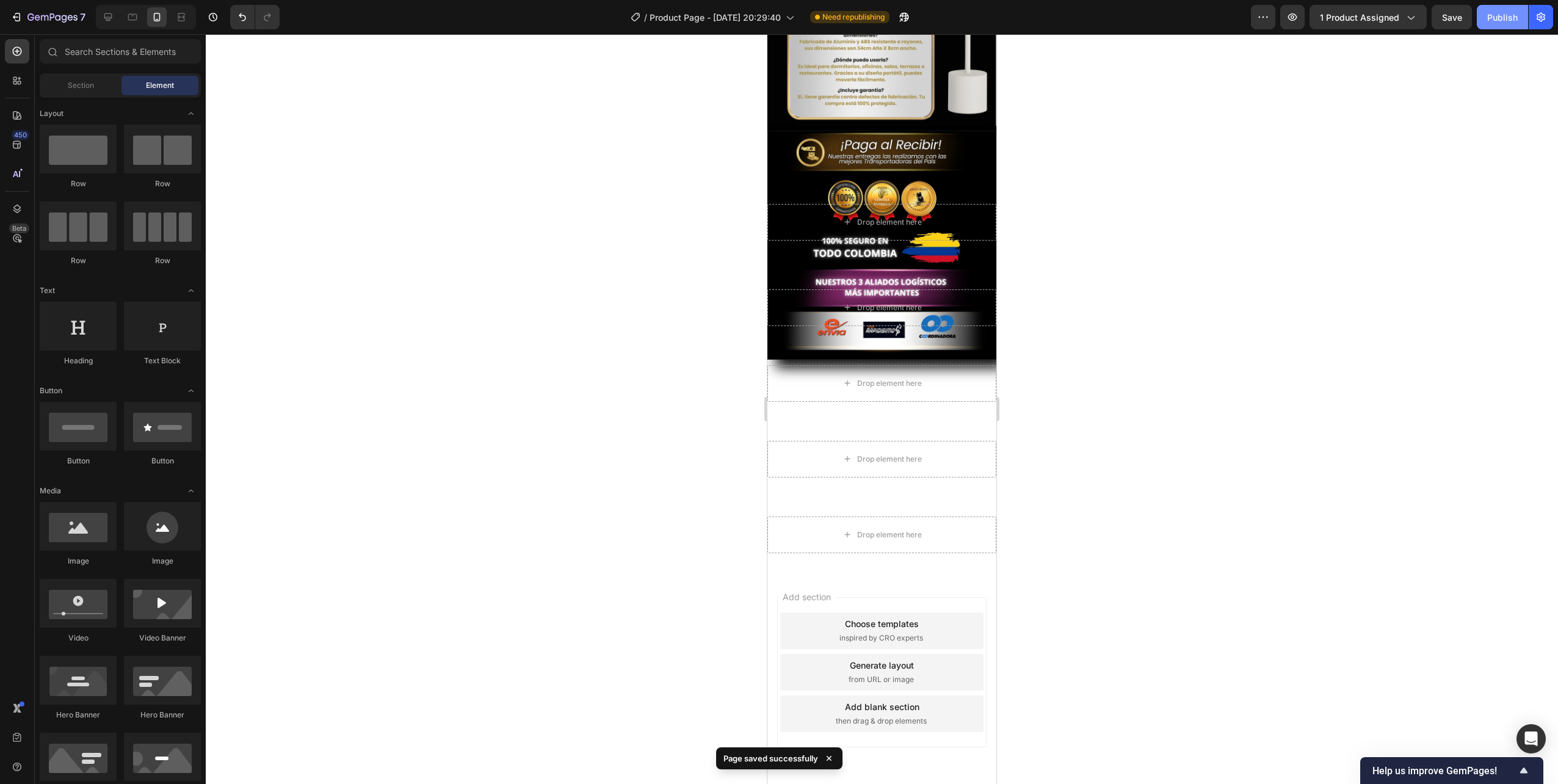
click at [1501, 15] on div "Publish" at bounding box center [1502, 17] width 30 height 13
